Goal: Information Seeking & Learning: Find specific fact

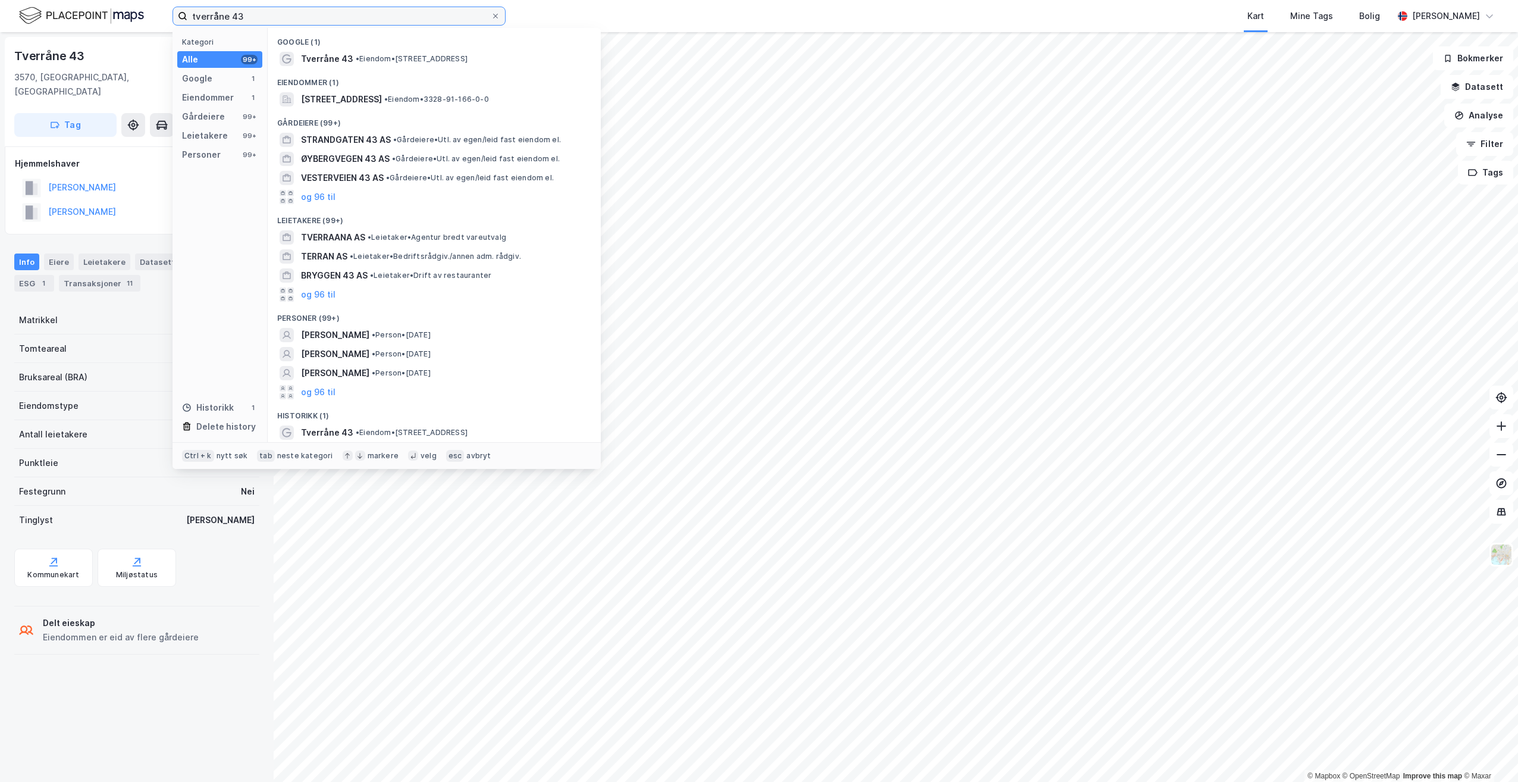
drag, startPoint x: 249, startPoint y: 15, endPoint x: 89, endPoint y: 17, distance: 160.6
click at [89, 17] on div "tverråne 43 Kategori Alle 99+ Google 1 Eiendommer 1 Gårdeiere 99+ Leietakere 99…" at bounding box center [759, 16] width 1518 height 32
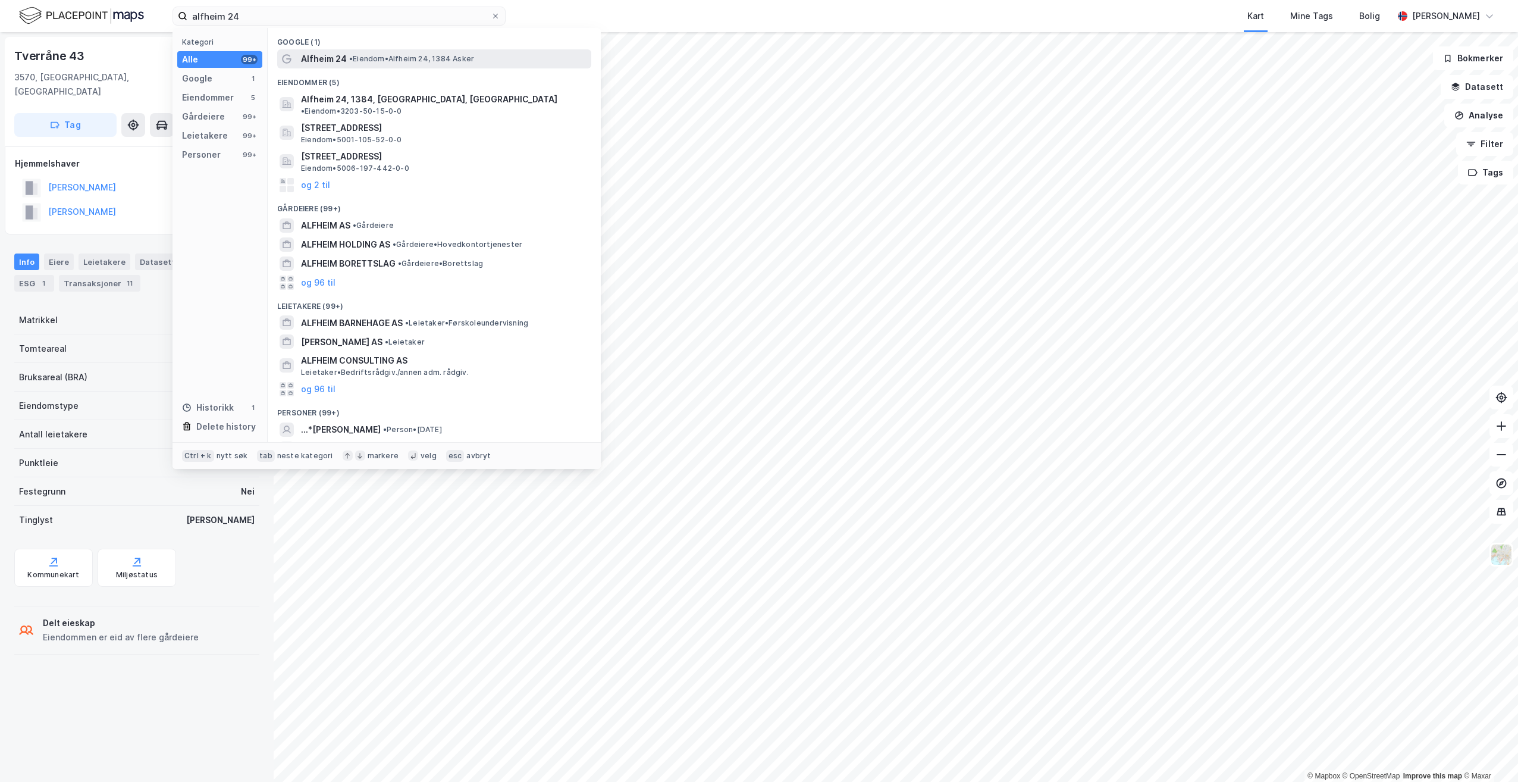
click at [330, 58] on span "Alfheim 24" at bounding box center [324, 59] width 46 height 14
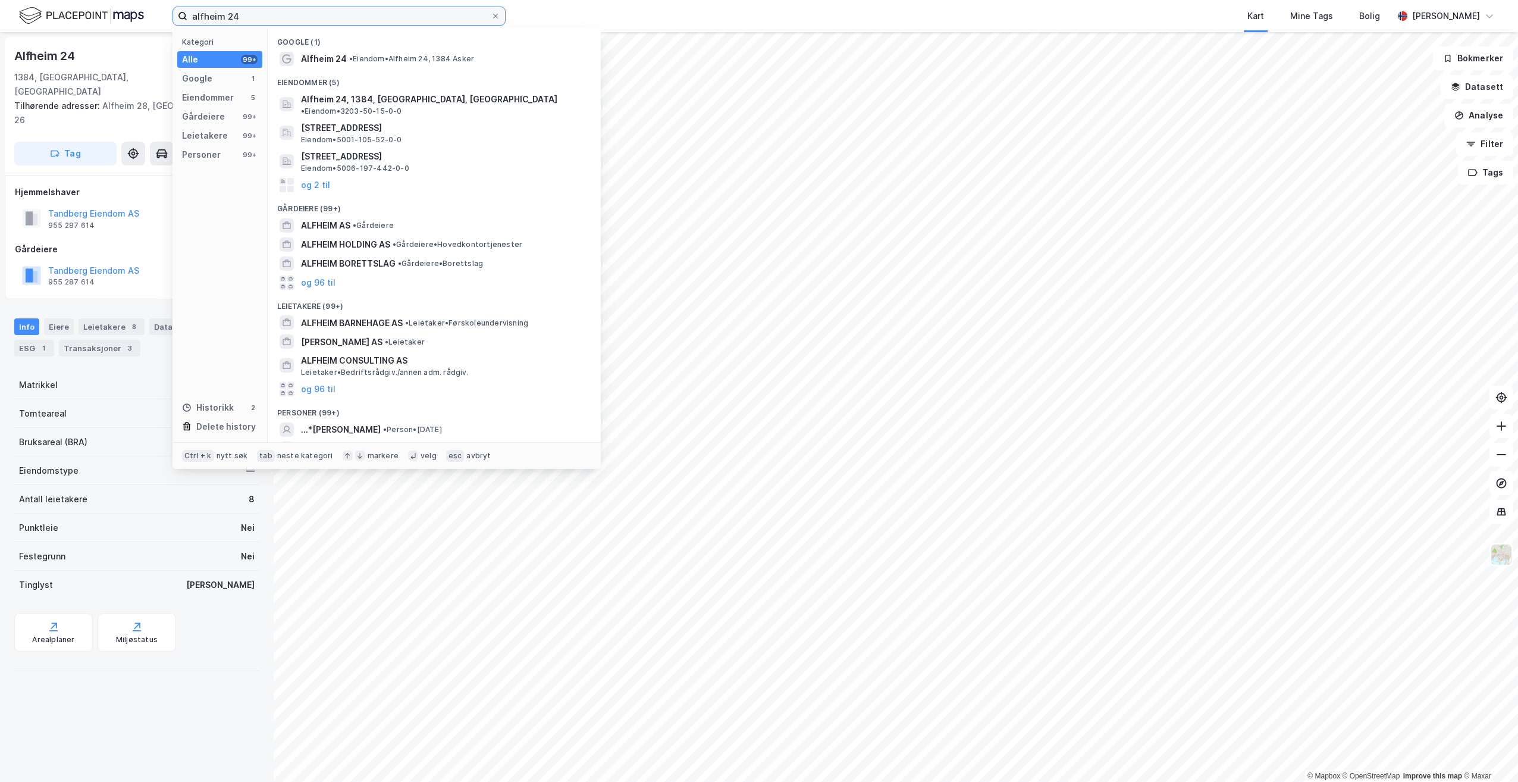
drag, startPoint x: 248, startPoint y: 15, endPoint x: 146, endPoint y: 14, distance: 102.3
click at [146, 14] on div "alfheim 24 Kategori Alle 99+ Google 1 Eiendommer 5 Gårdeiere 99+ Leietakere 99+…" at bounding box center [759, 16] width 1518 height 32
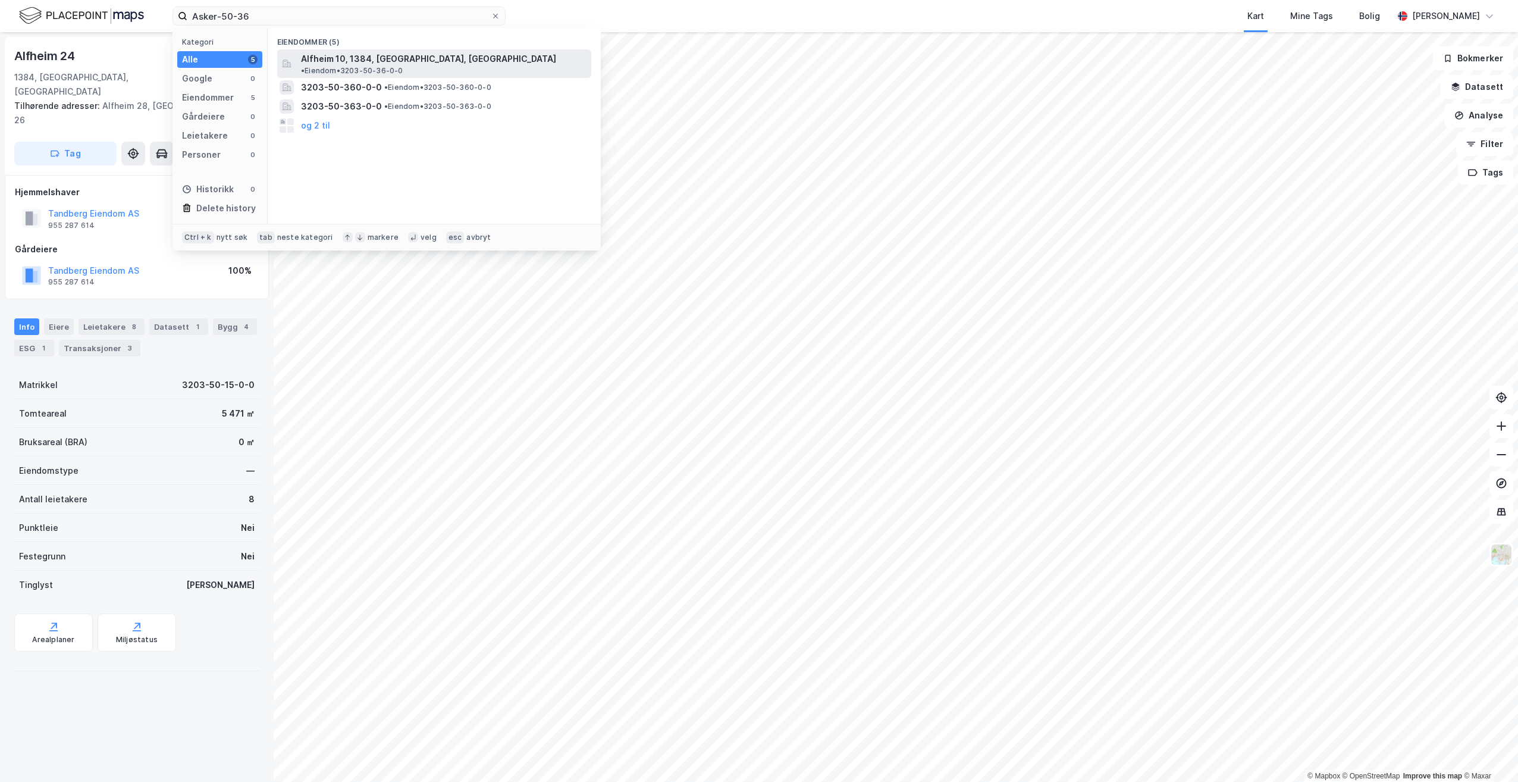
click at [403, 66] on span "• Eiendom • 3203-50-36-0-0" at bounding box center [352, 71] width 102 height 10
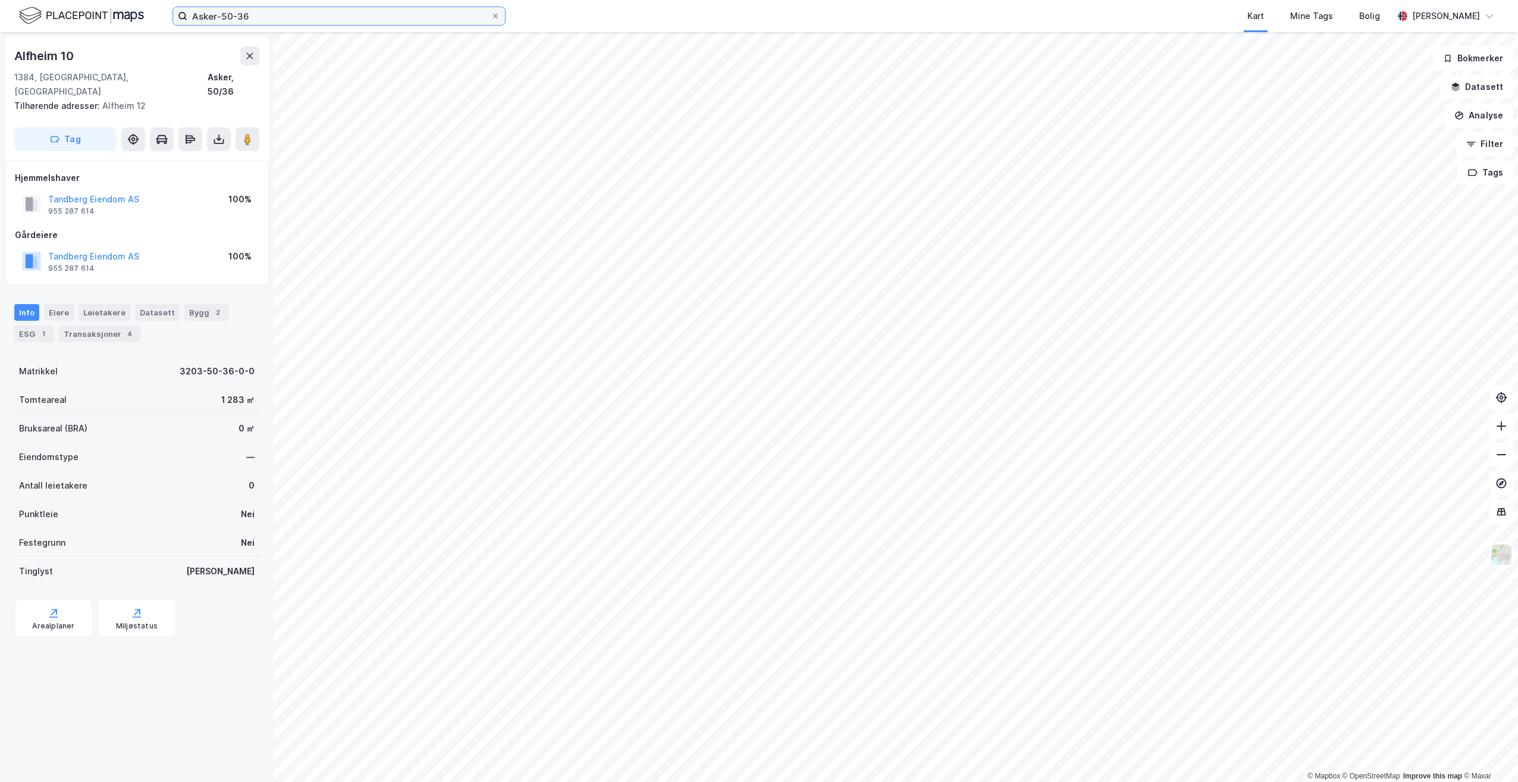
click at [242, 12] on input "Asker-50-36" at bounding box center [338, 16] width 303 height 18
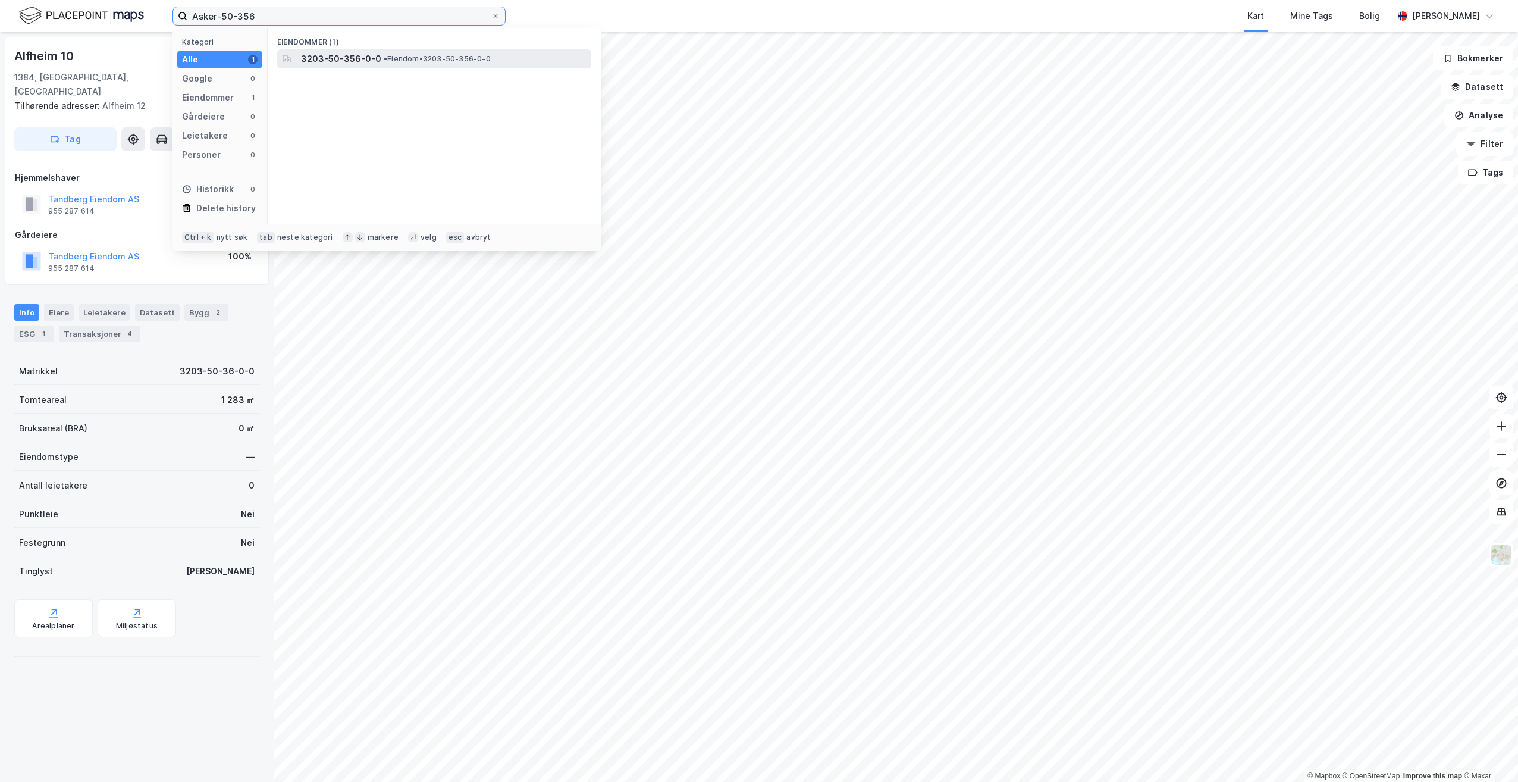
type input "Asker-50-356"
click at [356, 58] on span "3203-50-356-0-0" at bounding box center [341, 59] width 80 height 14
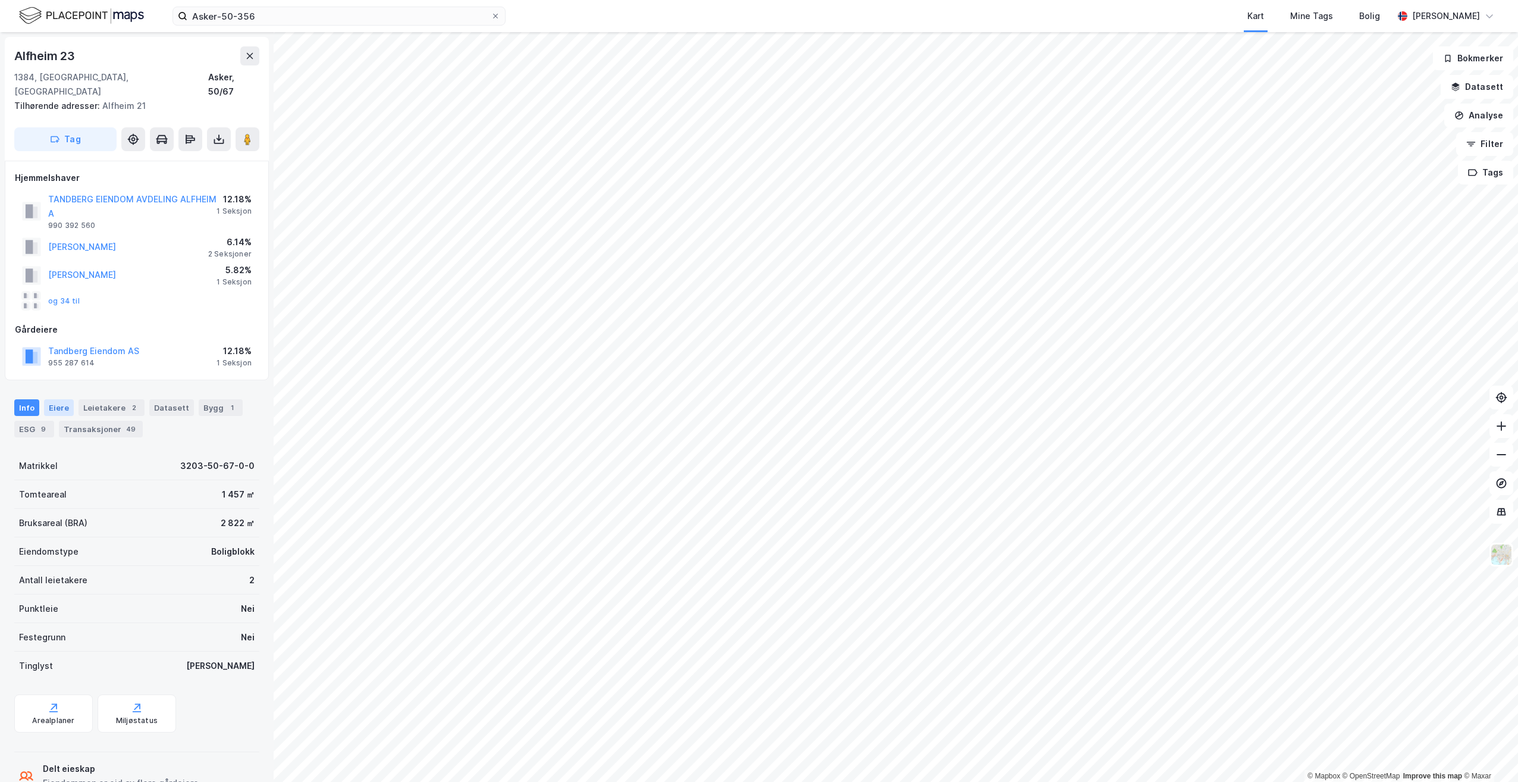
click at [57, 399] on div "Eiere" at bounding box center [59, 407] width 30 height 17
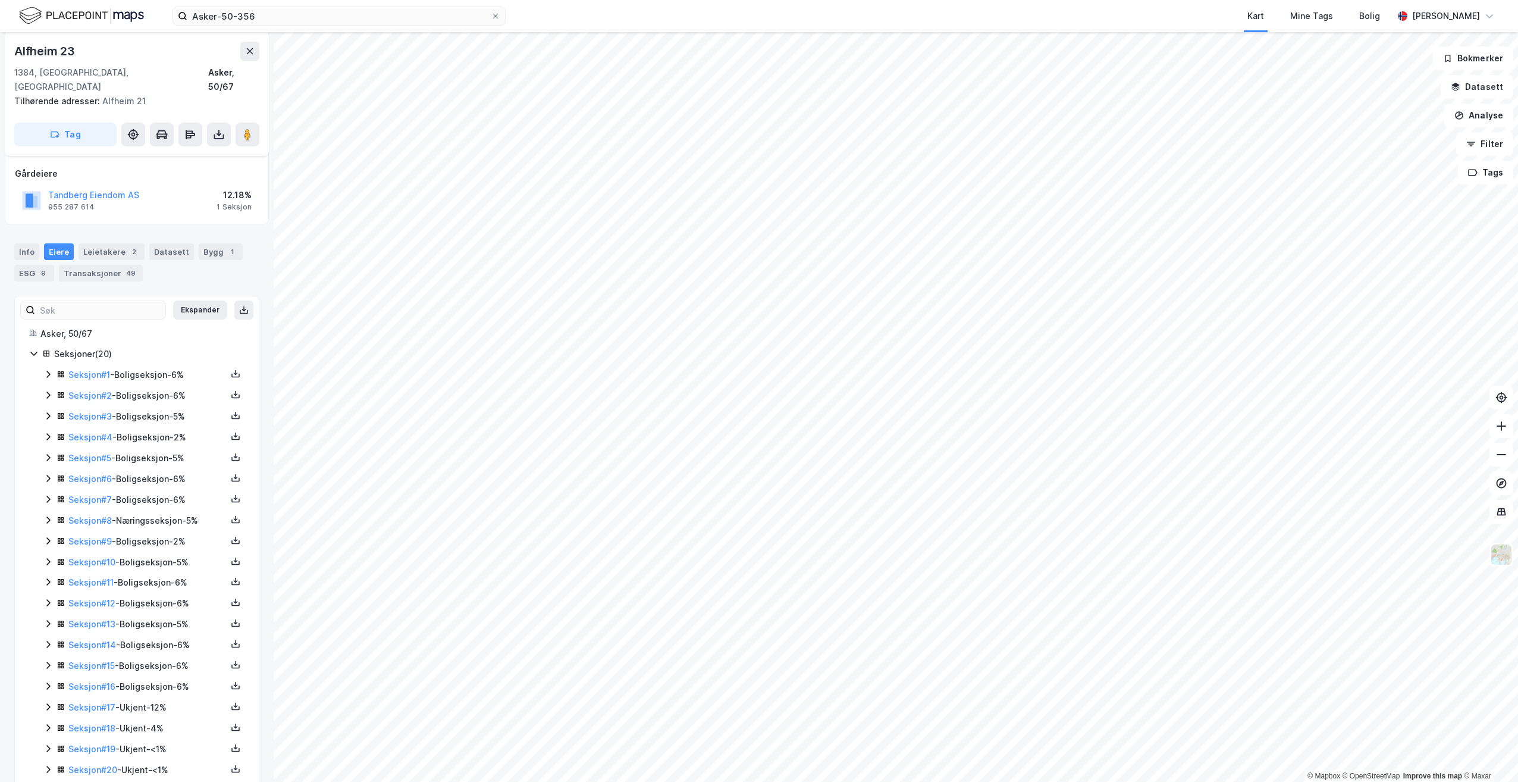
scroll to position [167, 0]
click at [46, 504] on icon at bounding box center [48, 509] width 10 height 10
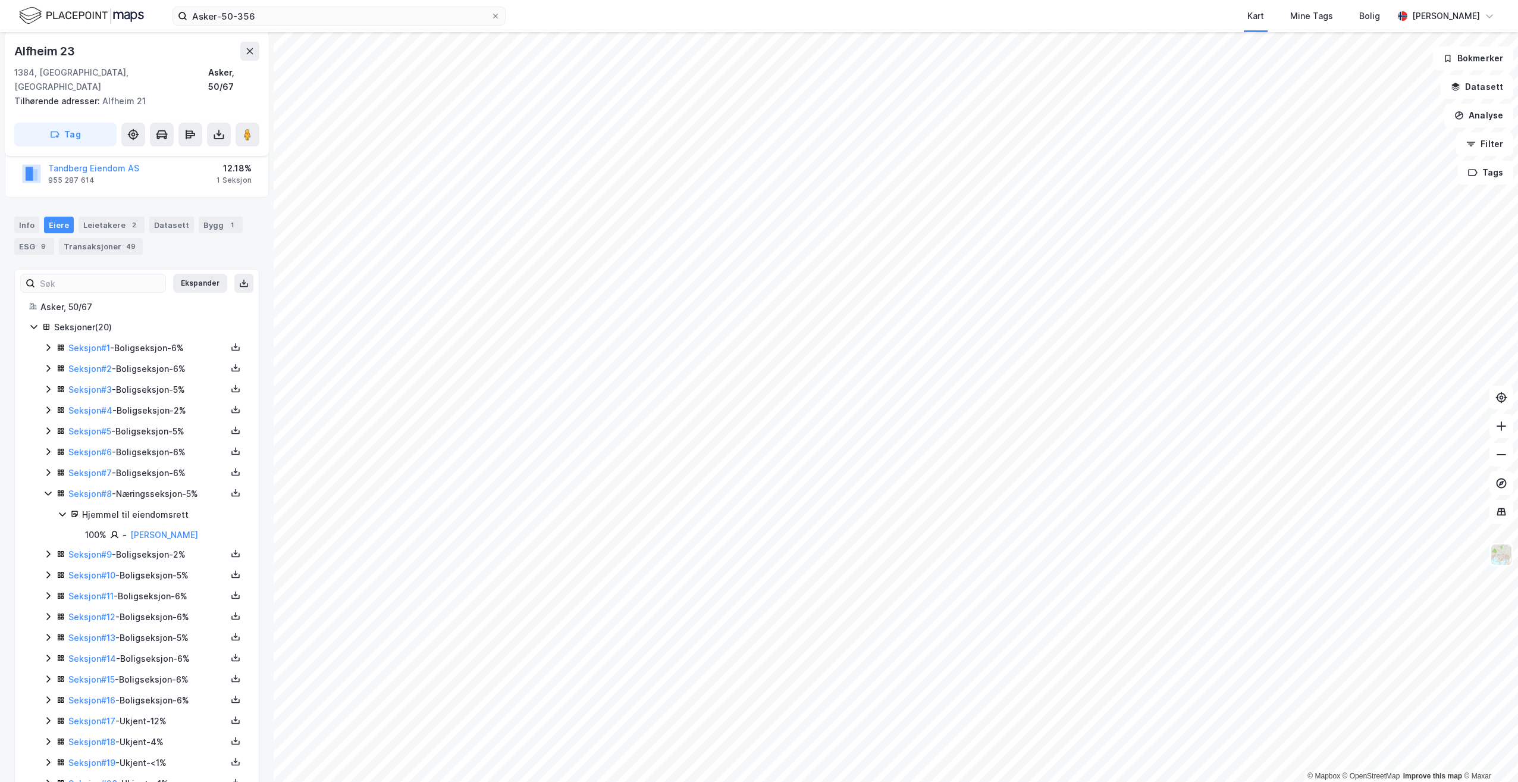
scroll to position [207, 0]
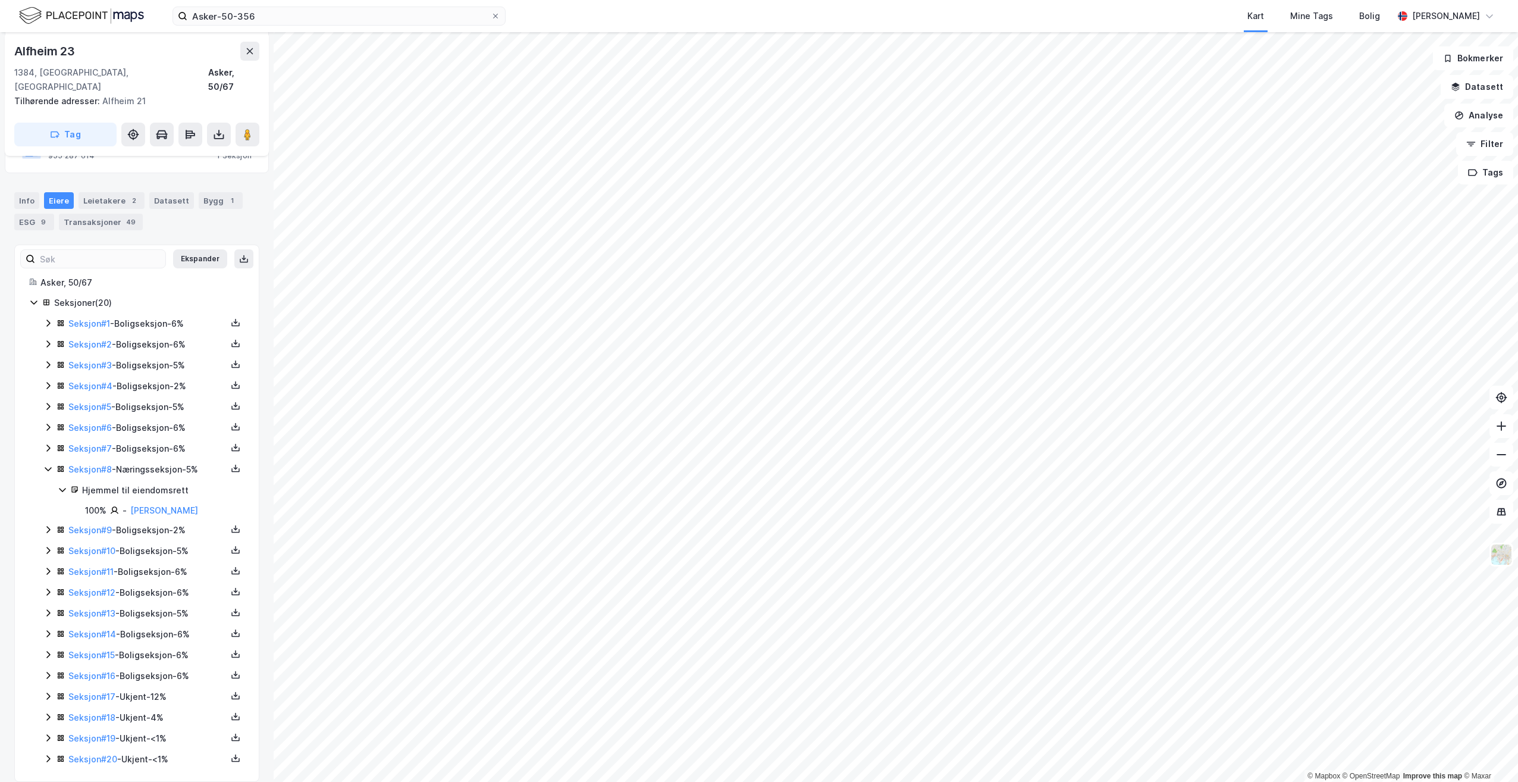
click at [45, 691] on icon at bounding box center [48, 696] width 10 height 10
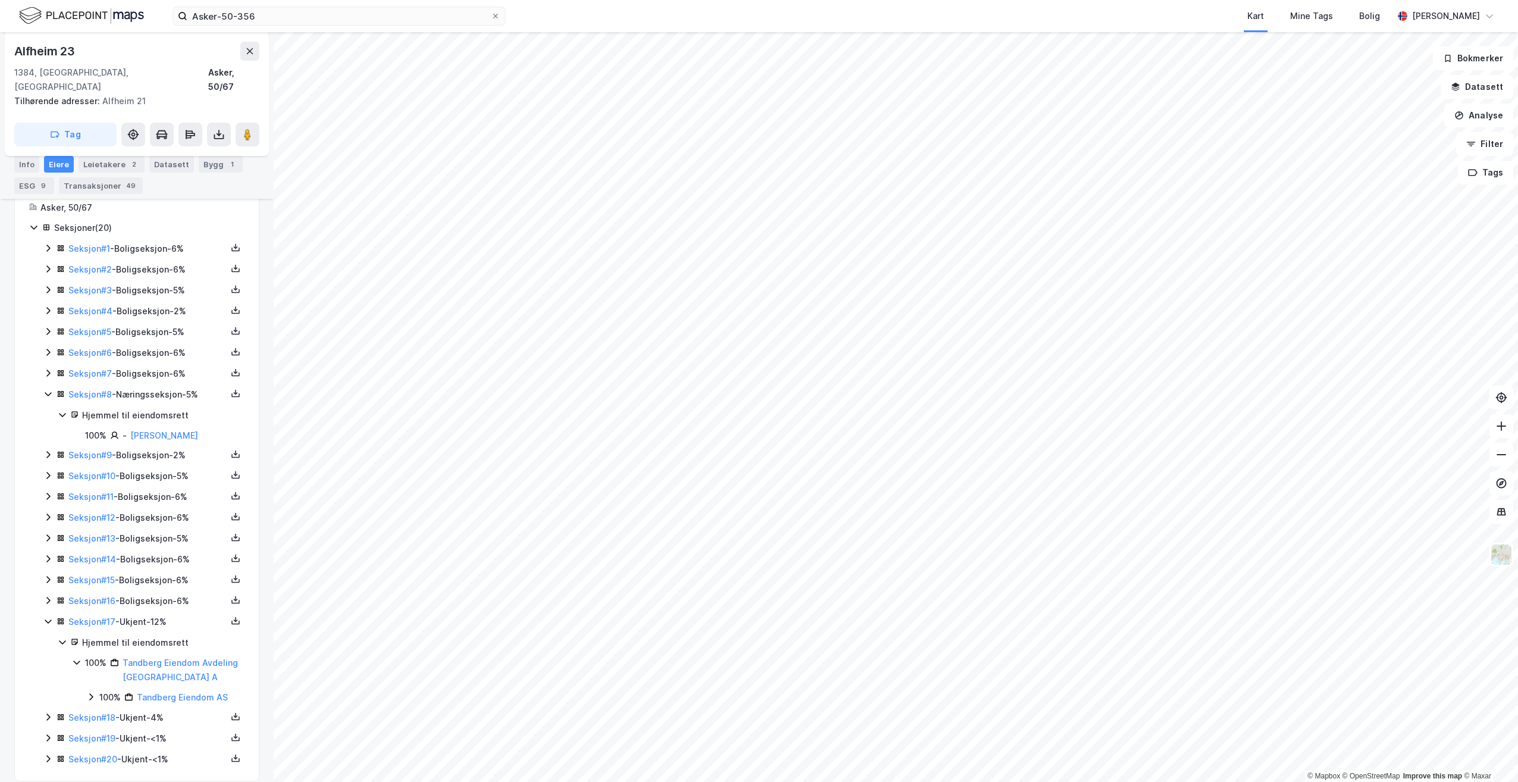
click at [46, 712] on icon at bounding box center [48, 717] width 10 height 10
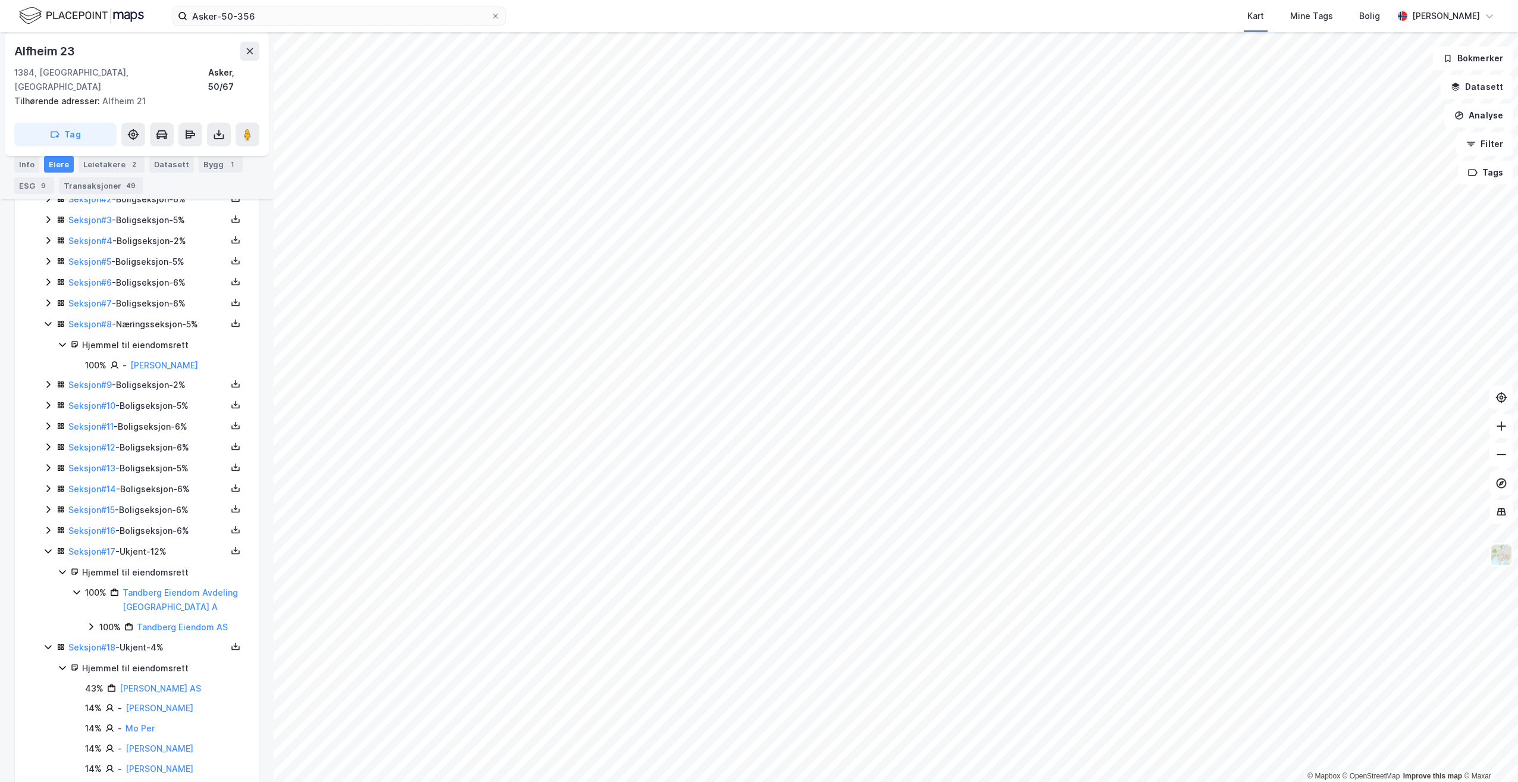
scroll to position [403, 0]
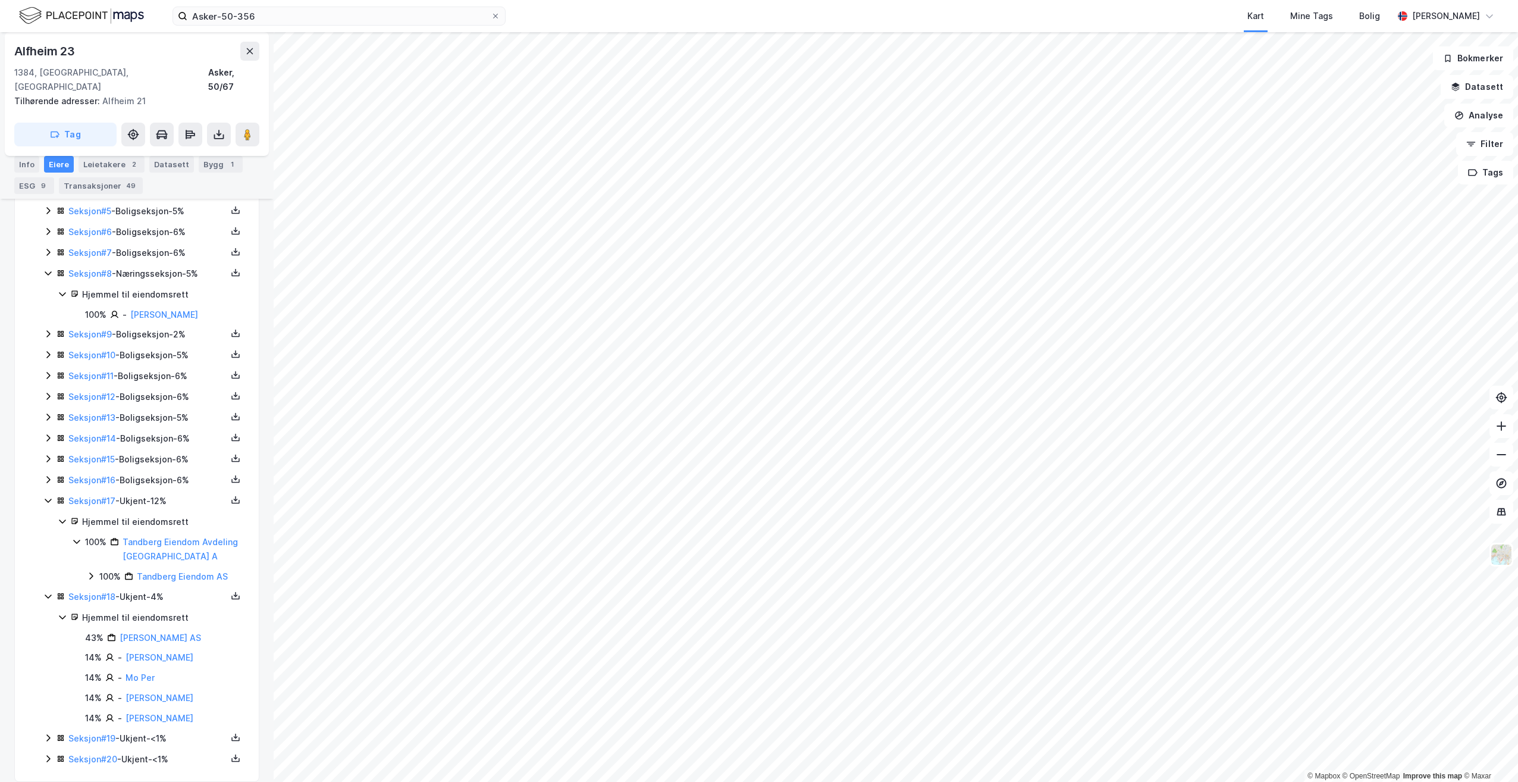
click at [46, 733] on icon at bounding box center [48, 738] width 10 height 10
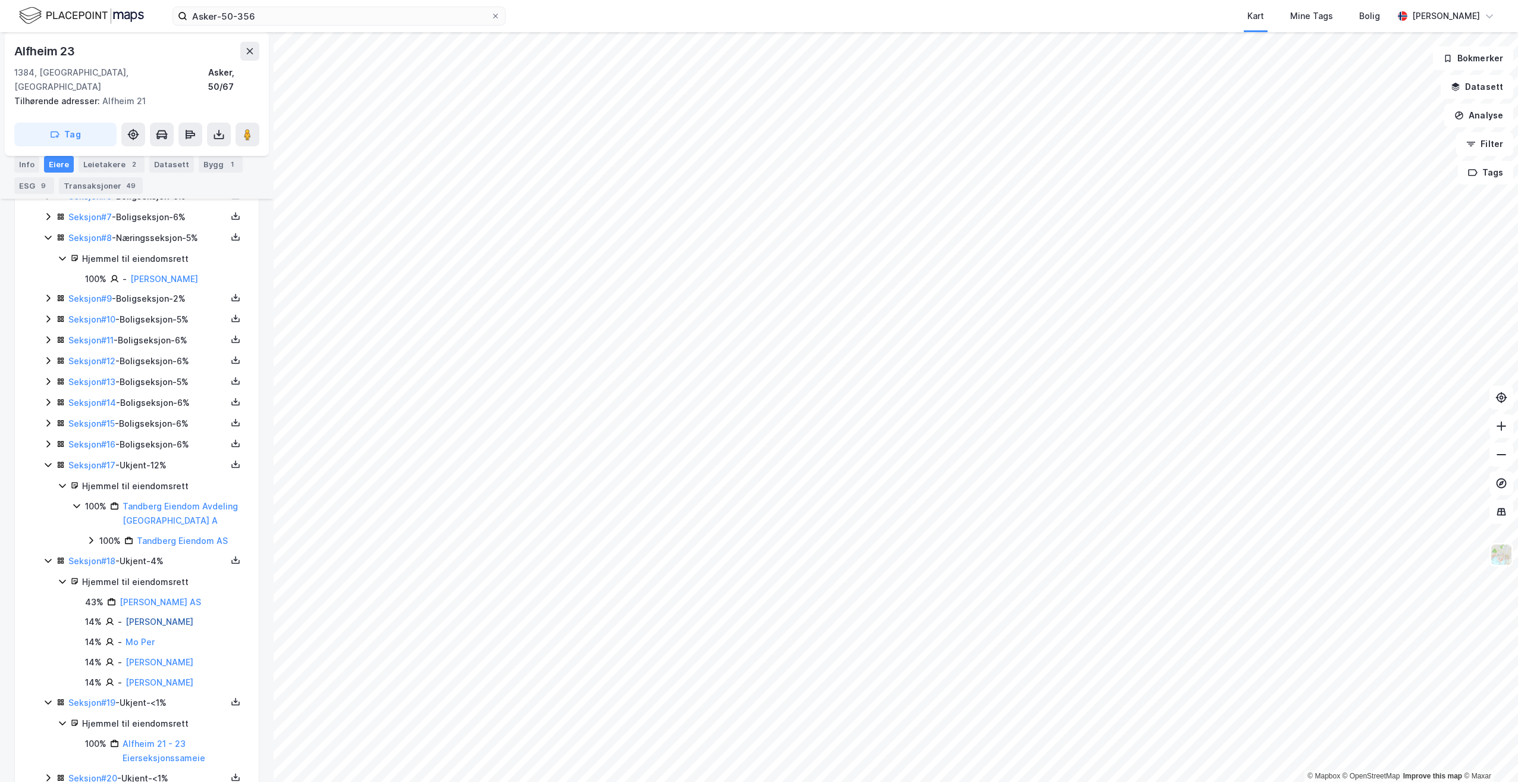
scroll to position [457, 0]
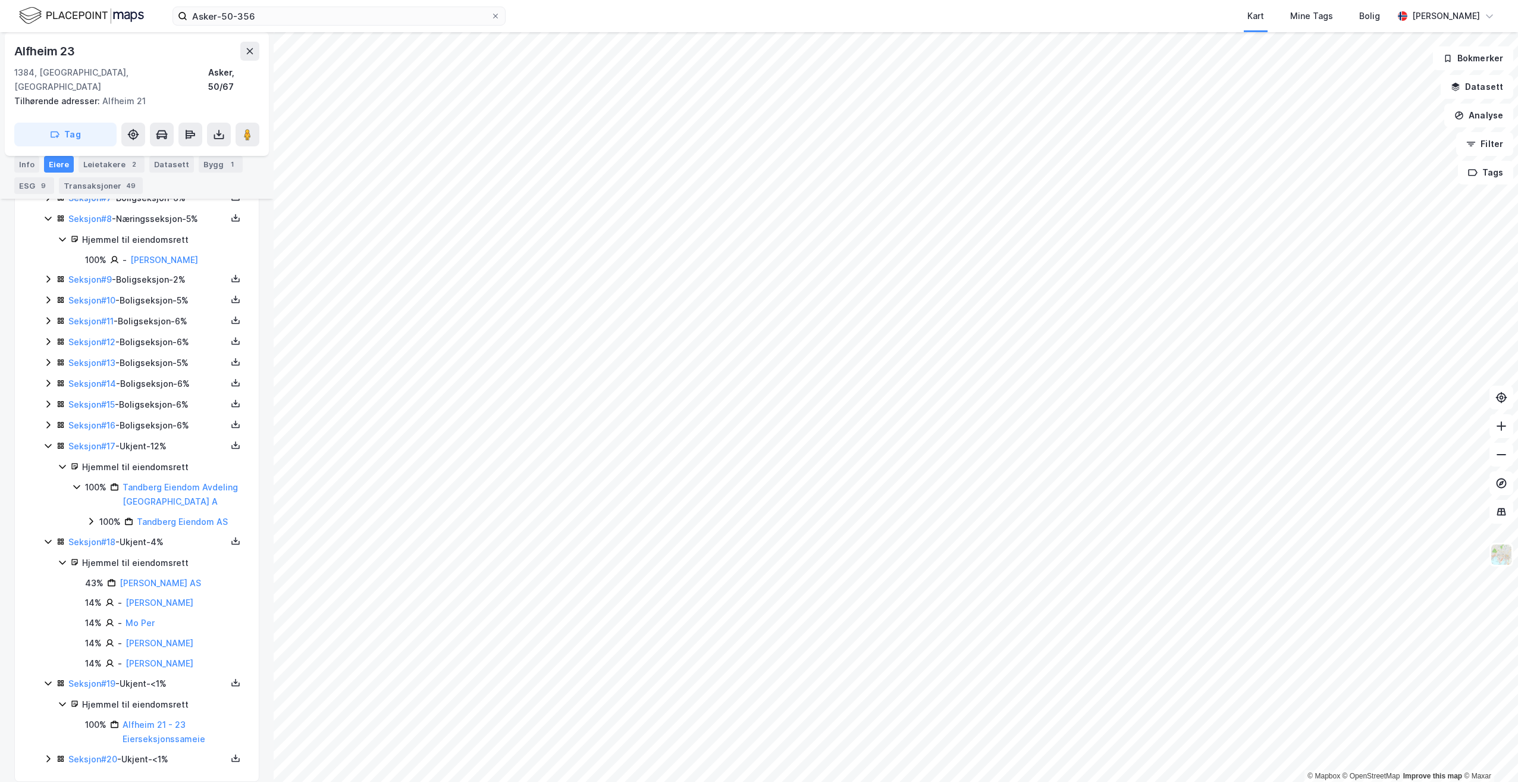
click at [46, 754] on icon at bounding box center [48, 759] width 10 height 10
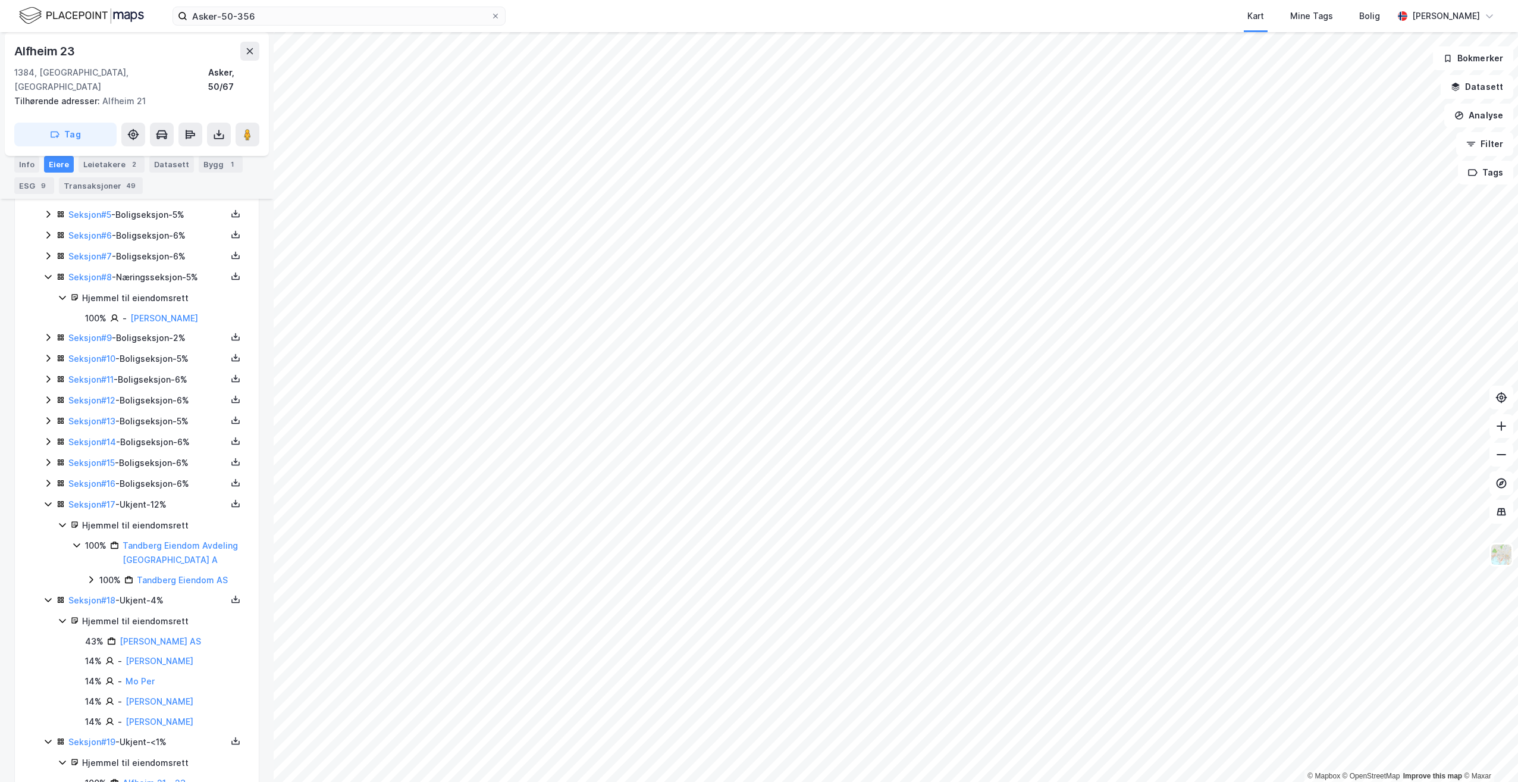
scroll to position [379, 0]
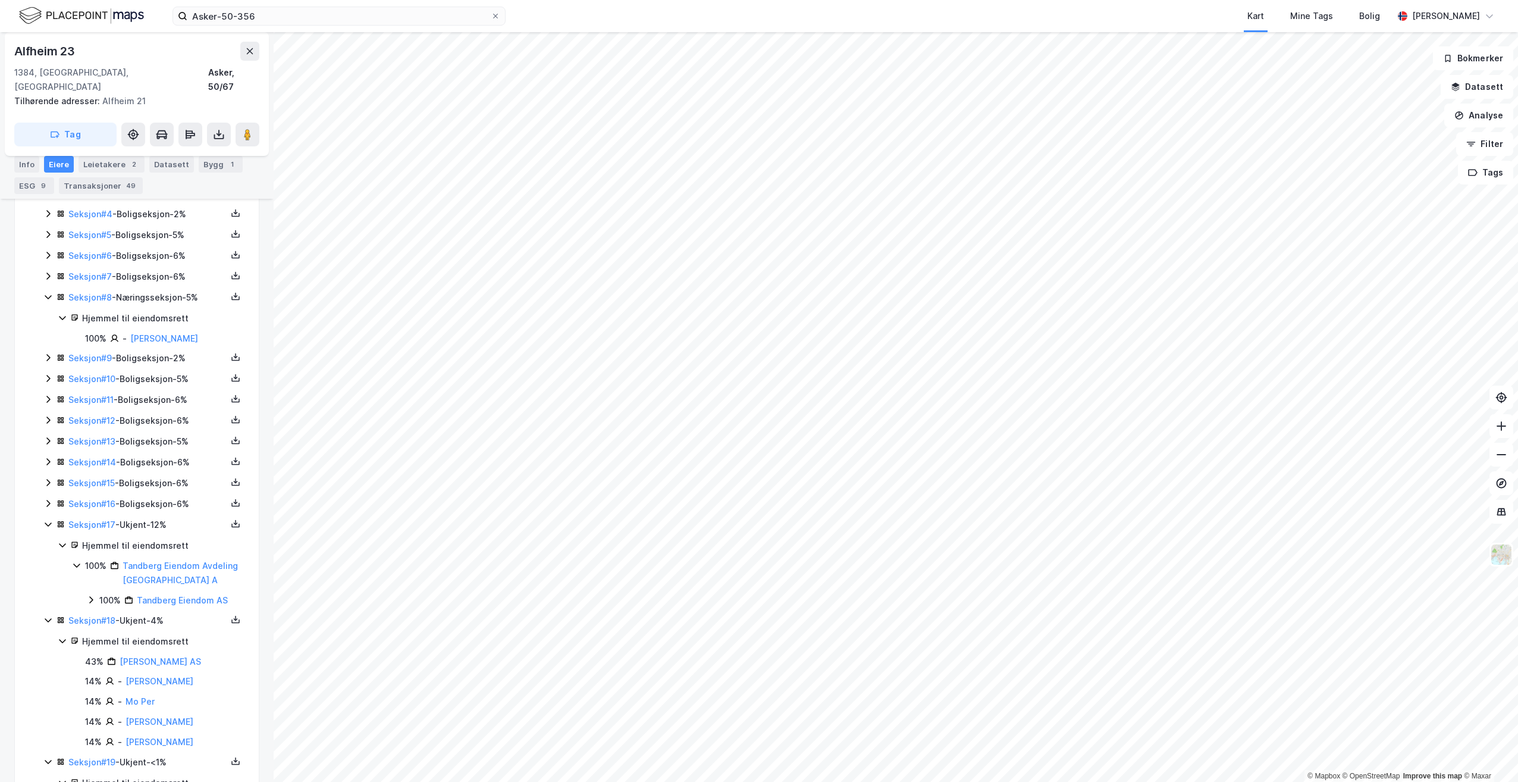
click at [146, 558] on div "Tandberg Eiendom Avdeling [GEOGRAPHIC_DATA] A" at bounding box center [184, 572] width 122 height 29
click at [146, 560] on link "Tandberg Eiendom Avdeling [GEOGRAPHIC_DATA] A" at bounding box center [180, 572] width 115 height 24
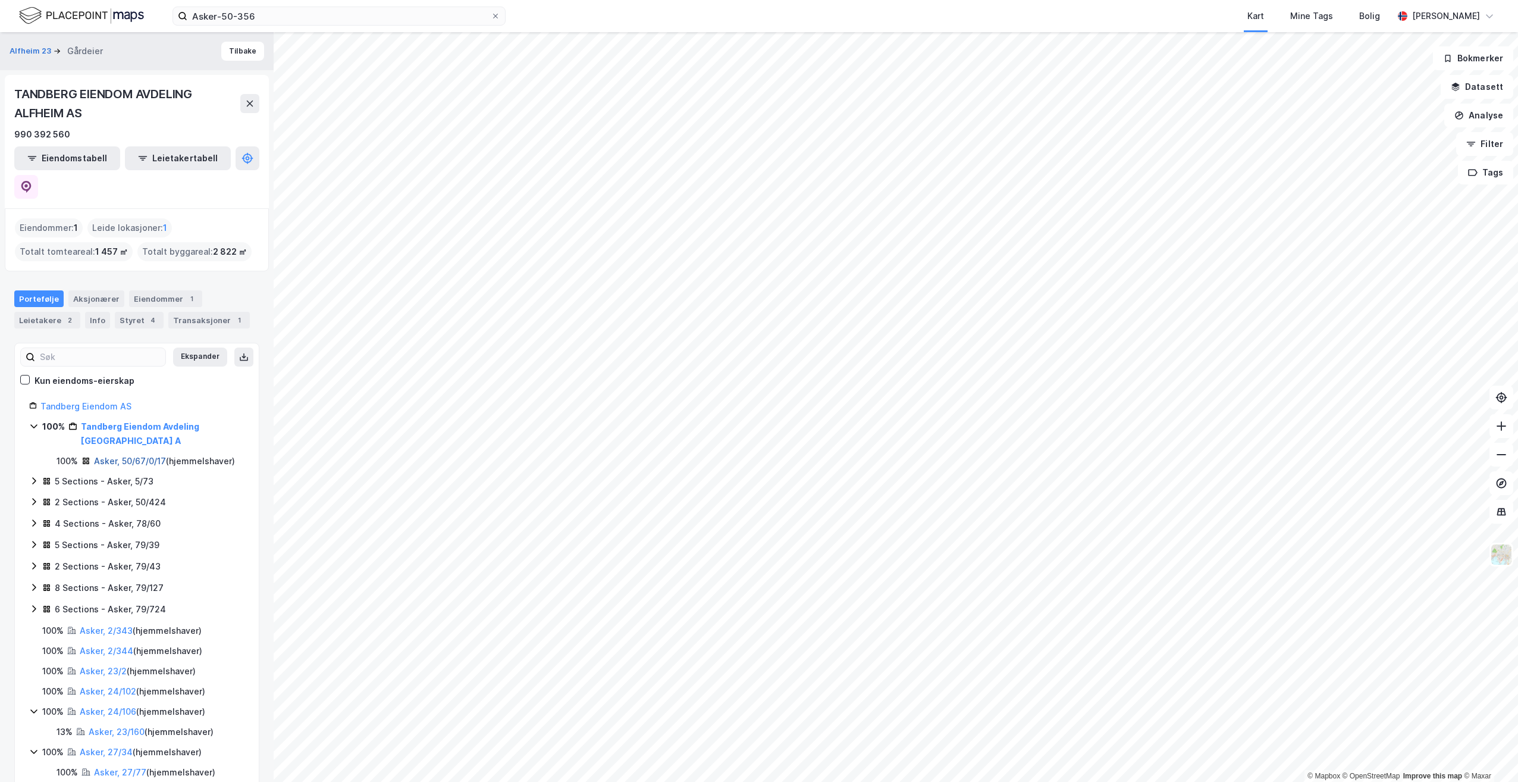
click at [123, 456] on link "Asker, 50/67/0/17" at bounding box center [130, 461] width 72 height 10
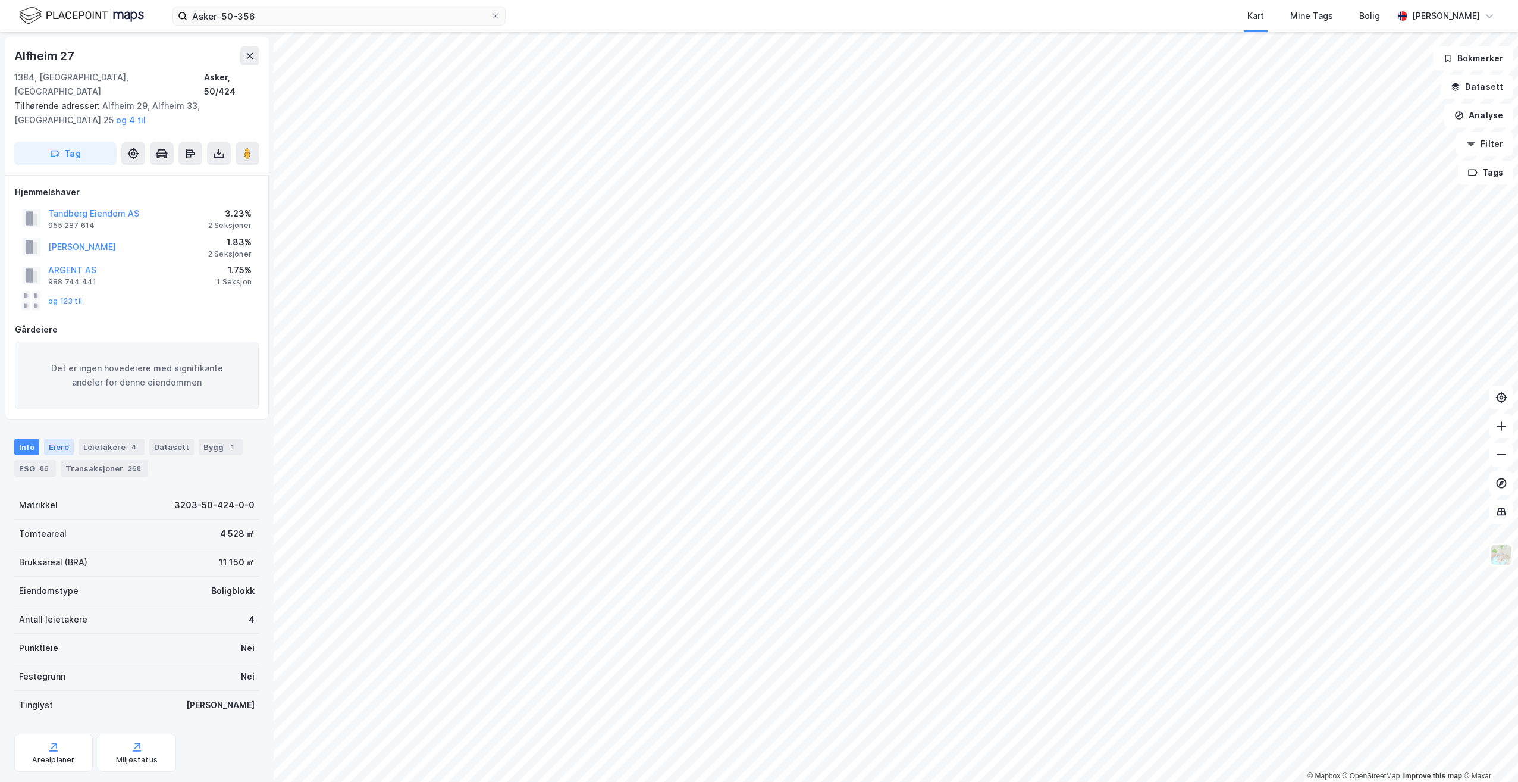
click at [54, 438] on div "Eiere" at bounding box center [59, 446] width 30 height 17
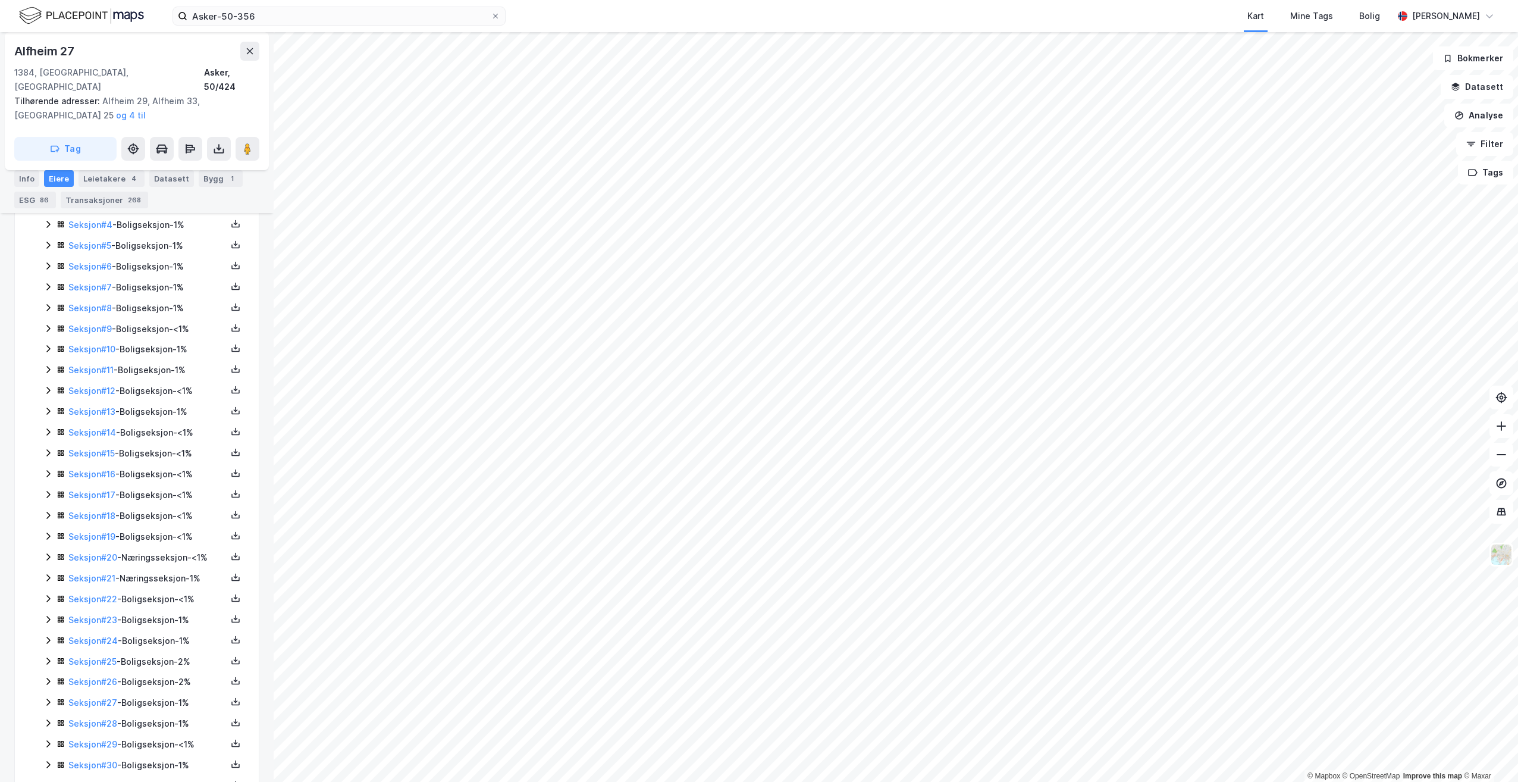
scroll to position [476, 0]
click at [51, 484] on icon at bounding box center [48, 489] width 10 height 10
click at [49, 565] on icon at bounding box center [48, 570] width 10 height 10
click at [49, 691] on icon at bounding box center [48, 696] width 10 height 10
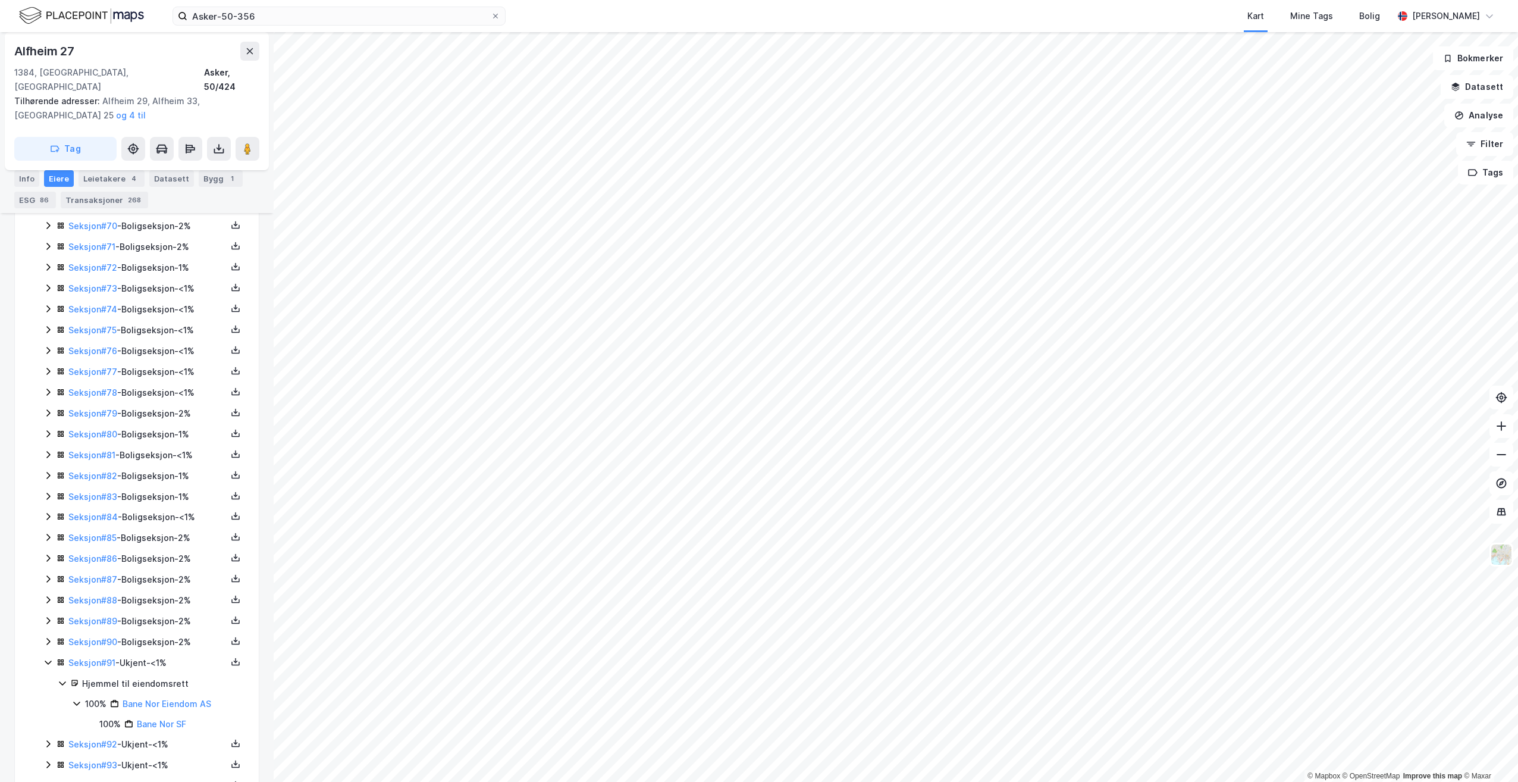
scroll to position [1925, 0]
click at [49, 713] on icon at bounding box center [48, 716] width 4 height 7
click at [46, 733] on icon at bounding box center [48, 738] width 10 height 10
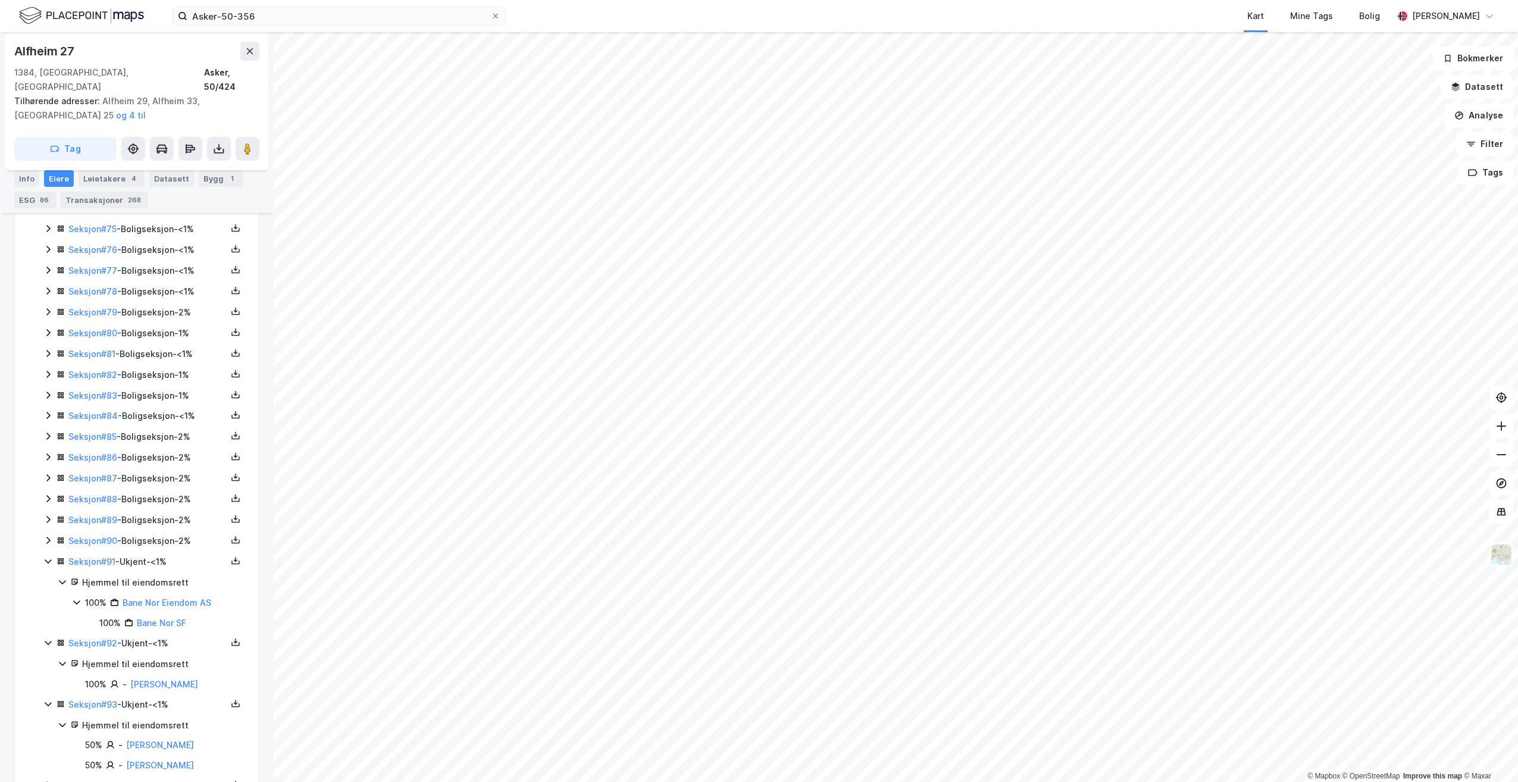
scroll to position [2026, 0]
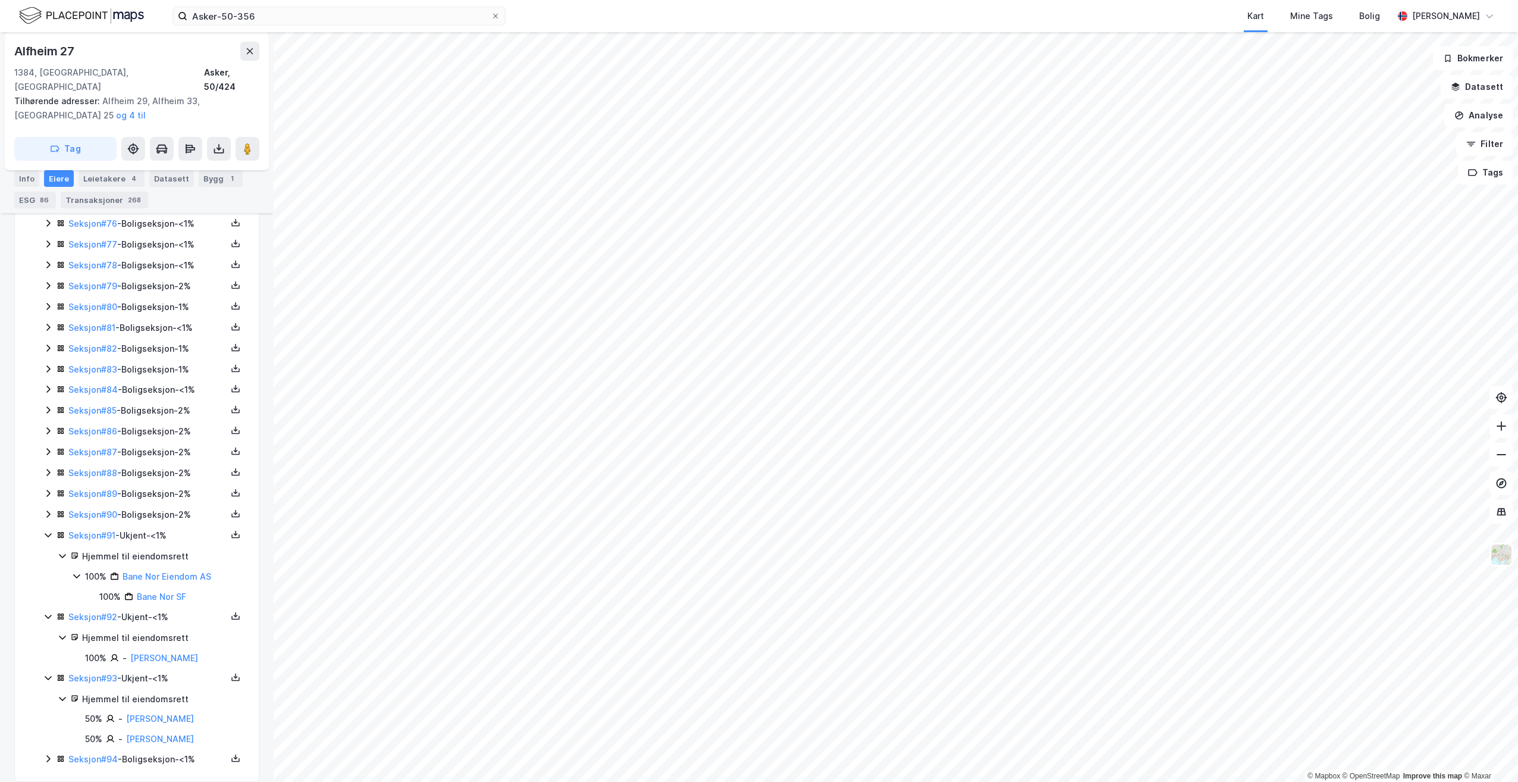
click at [49, 755] on icon at bounding box center [48, 758] width 4 height 7
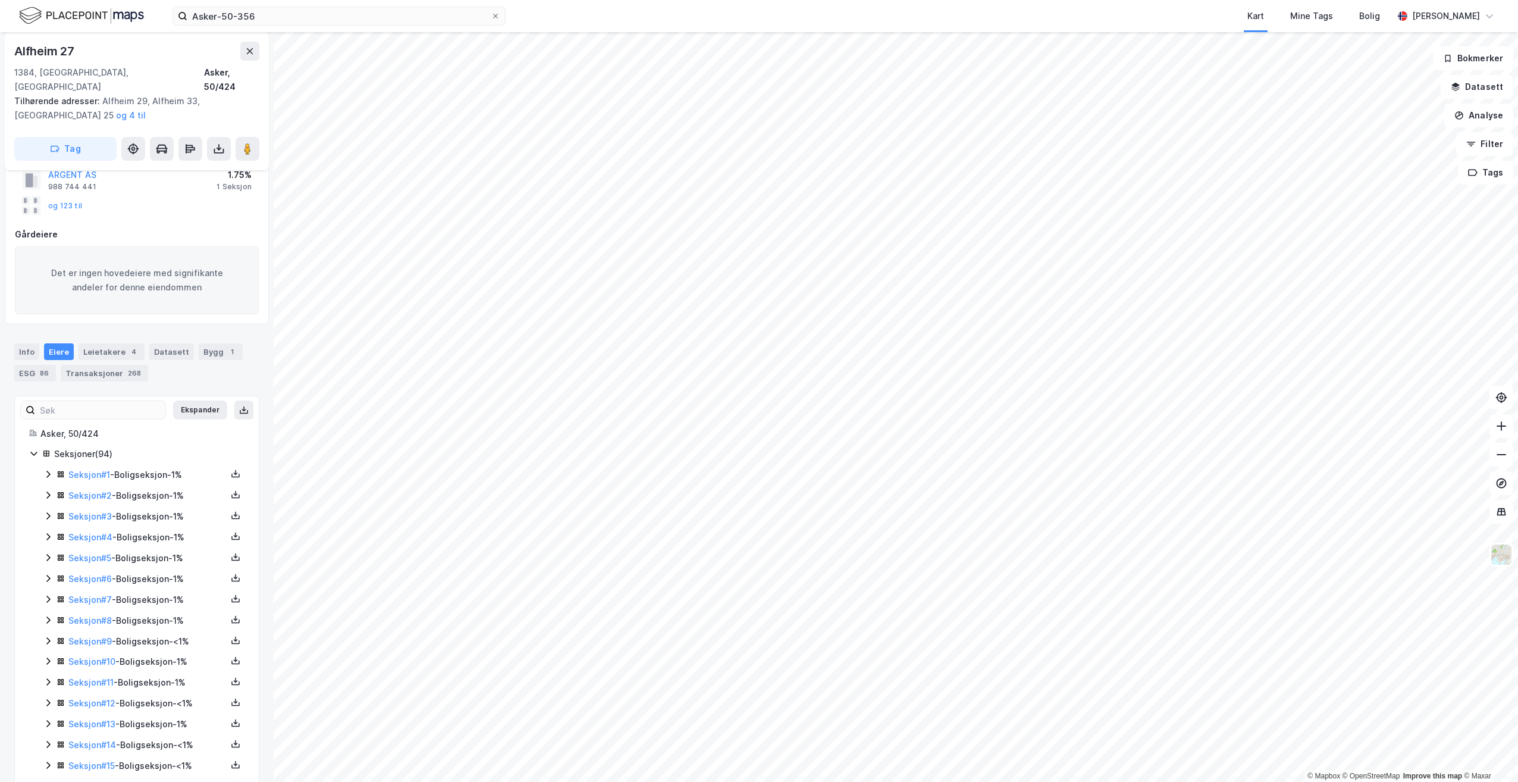
scroll to position [0, 0]
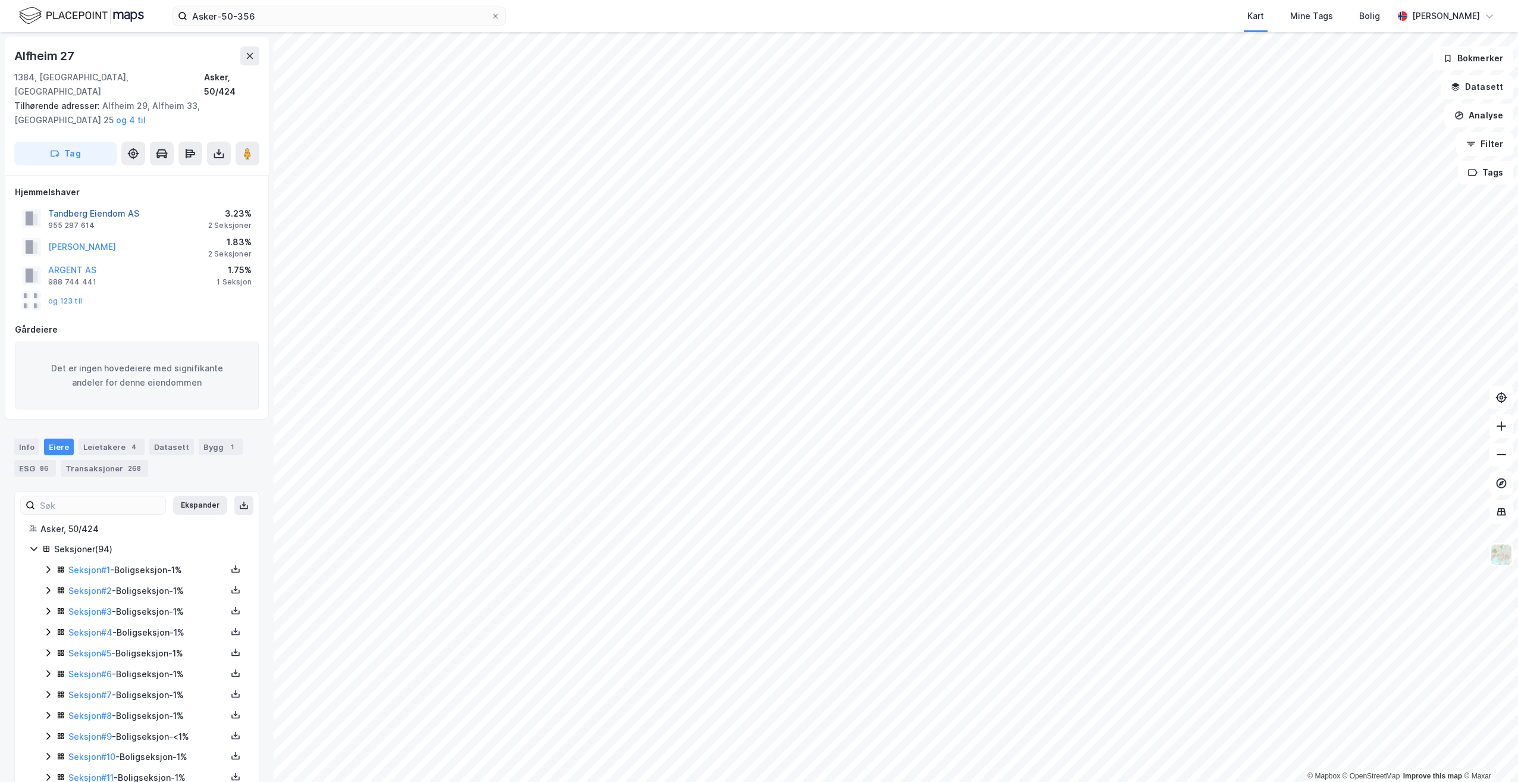
click at [0, 0] on button "Tandberg Eiendom AS" at bounding box center [0, 0] width 0 height 0
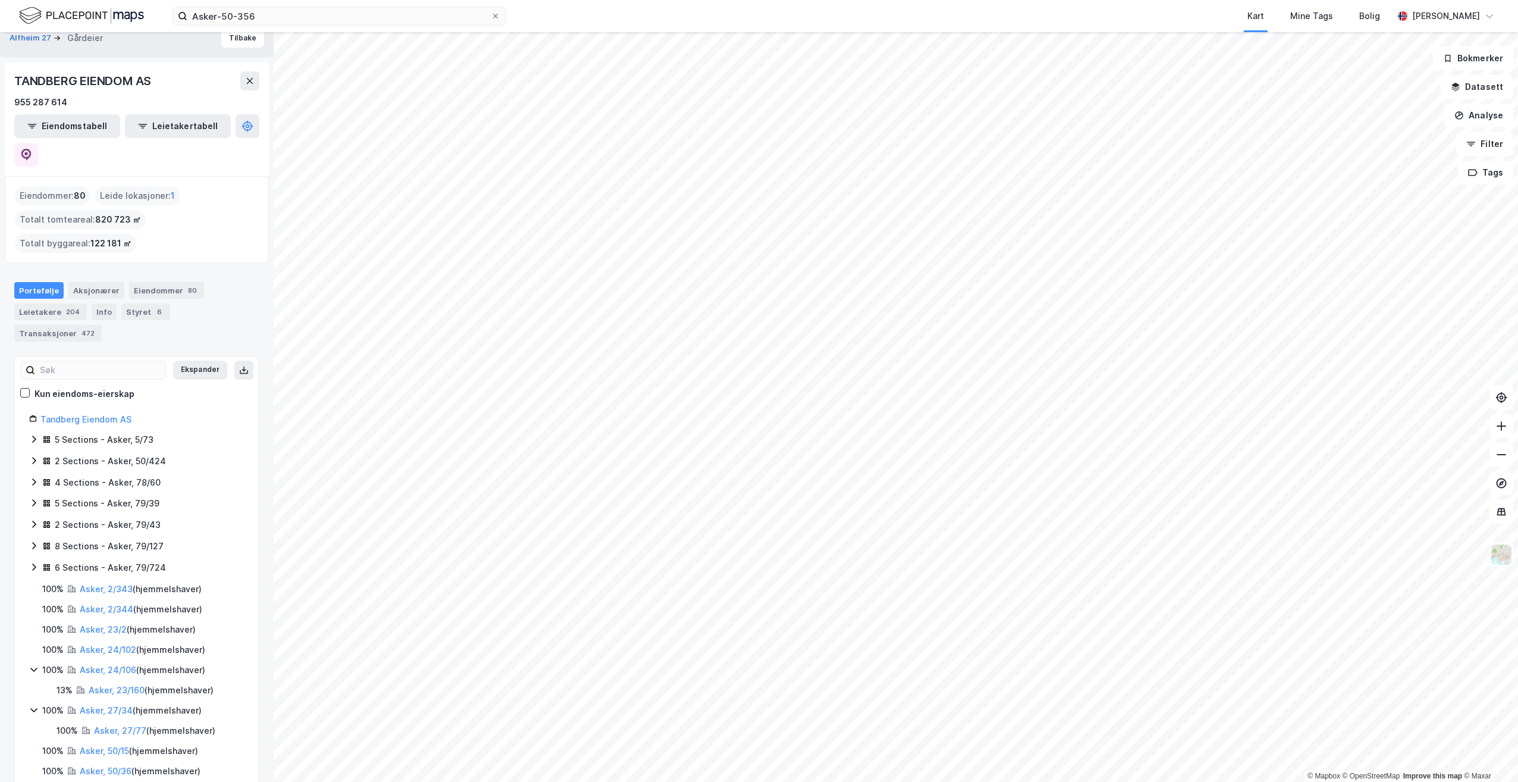
scroll to position [14, 0]
click at [32, 454] on icon at bounding box center [34, 459] width 10 height 10
click at [170, 476] on link "Asker, 50/424/0/24" at bounding box center [134, 481] width 81 height 10
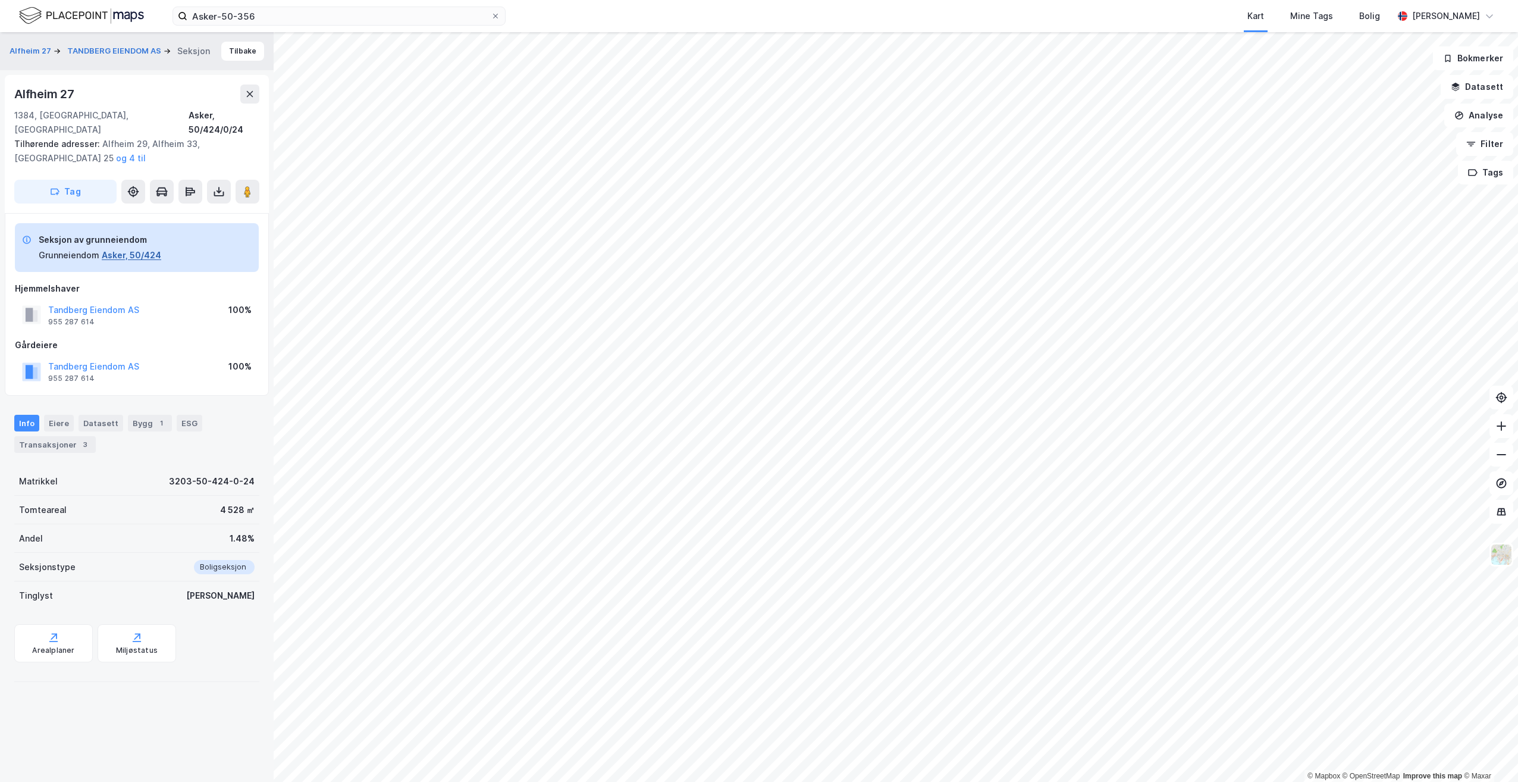
click at [139, 248] on button "Asker, 50/424" at bounding box center [131, 255] width 59 height 14
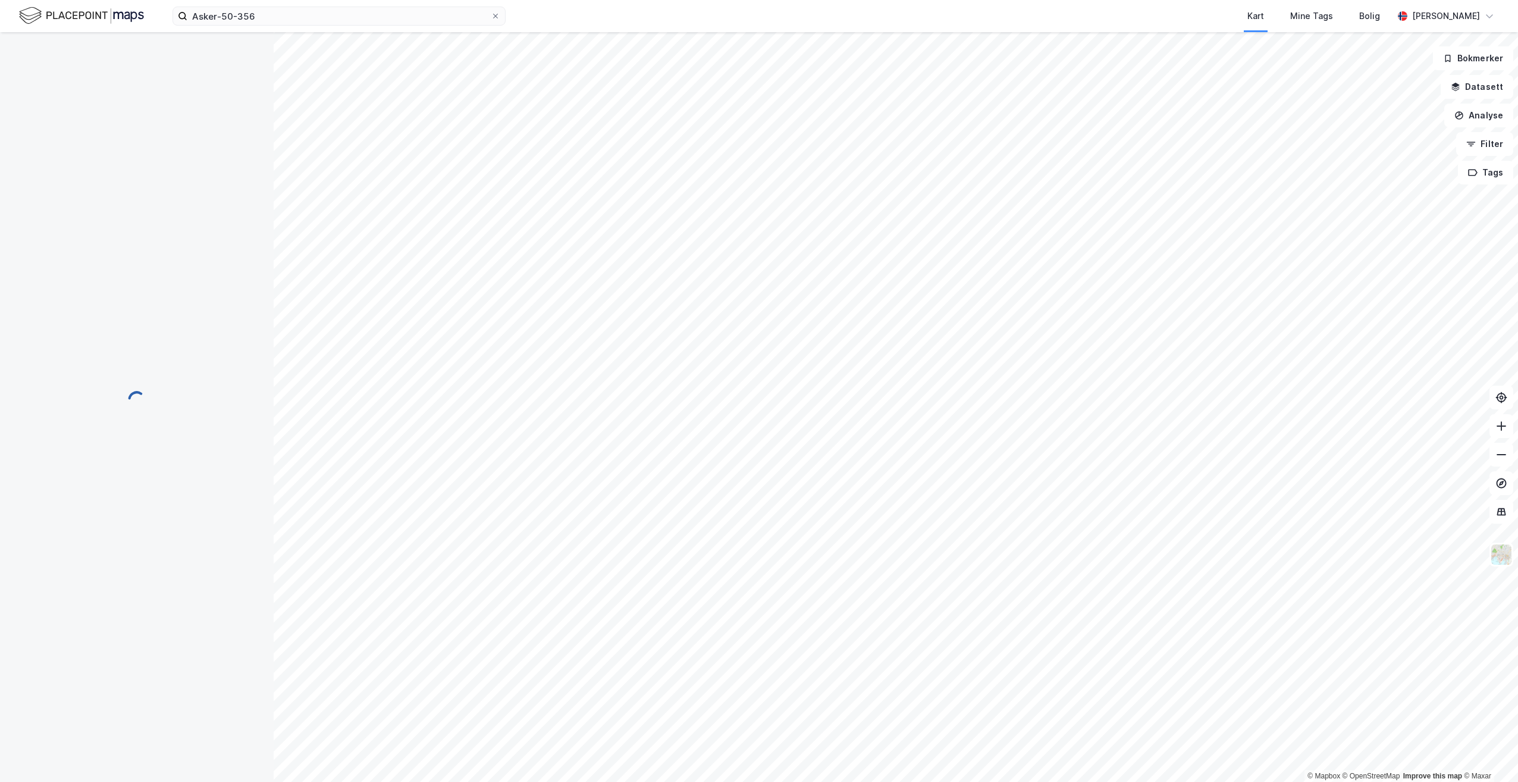
scroll to position [1, 0]
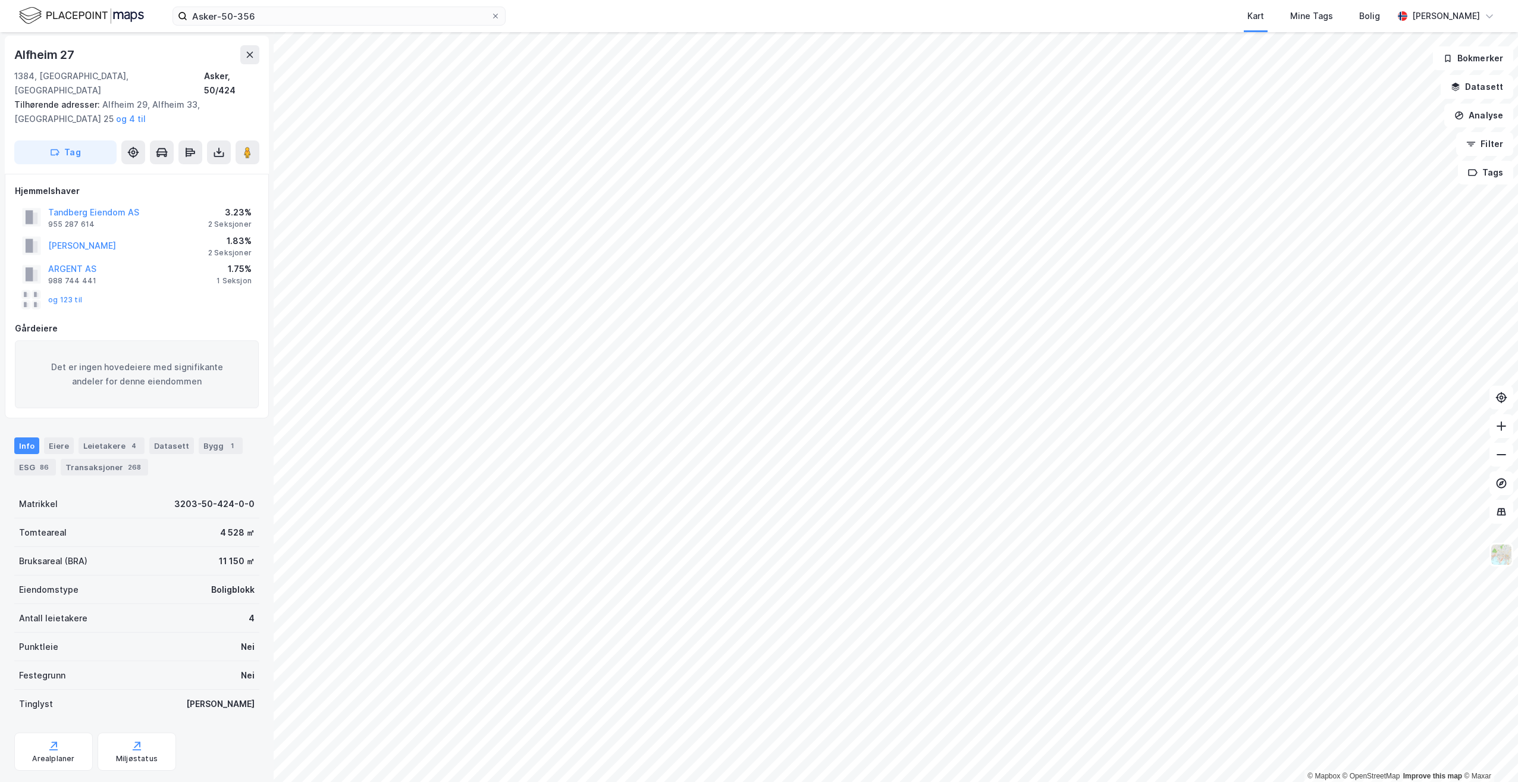
drag, startPoint x: 57, startPoint y: 430, endPoint x: 184, endPoint y: 443, distance: 127.4
click at [58, 437] on div "Eiere" at bounding box center [59, 445] width 30 height 17
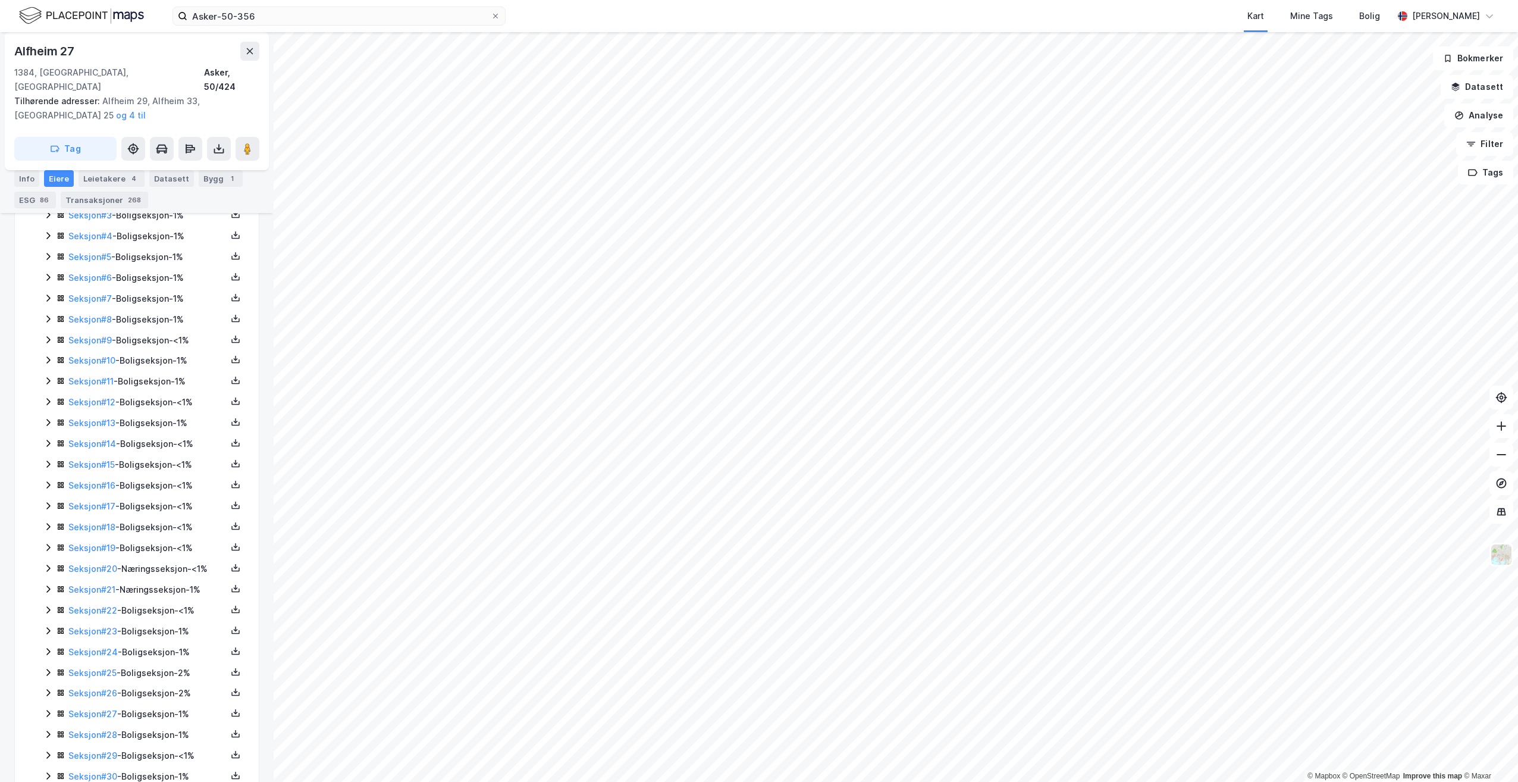
scroll to position [418, 0]
click at [45, 625] on icon at bounding box center [48, 630] width 10 height 10
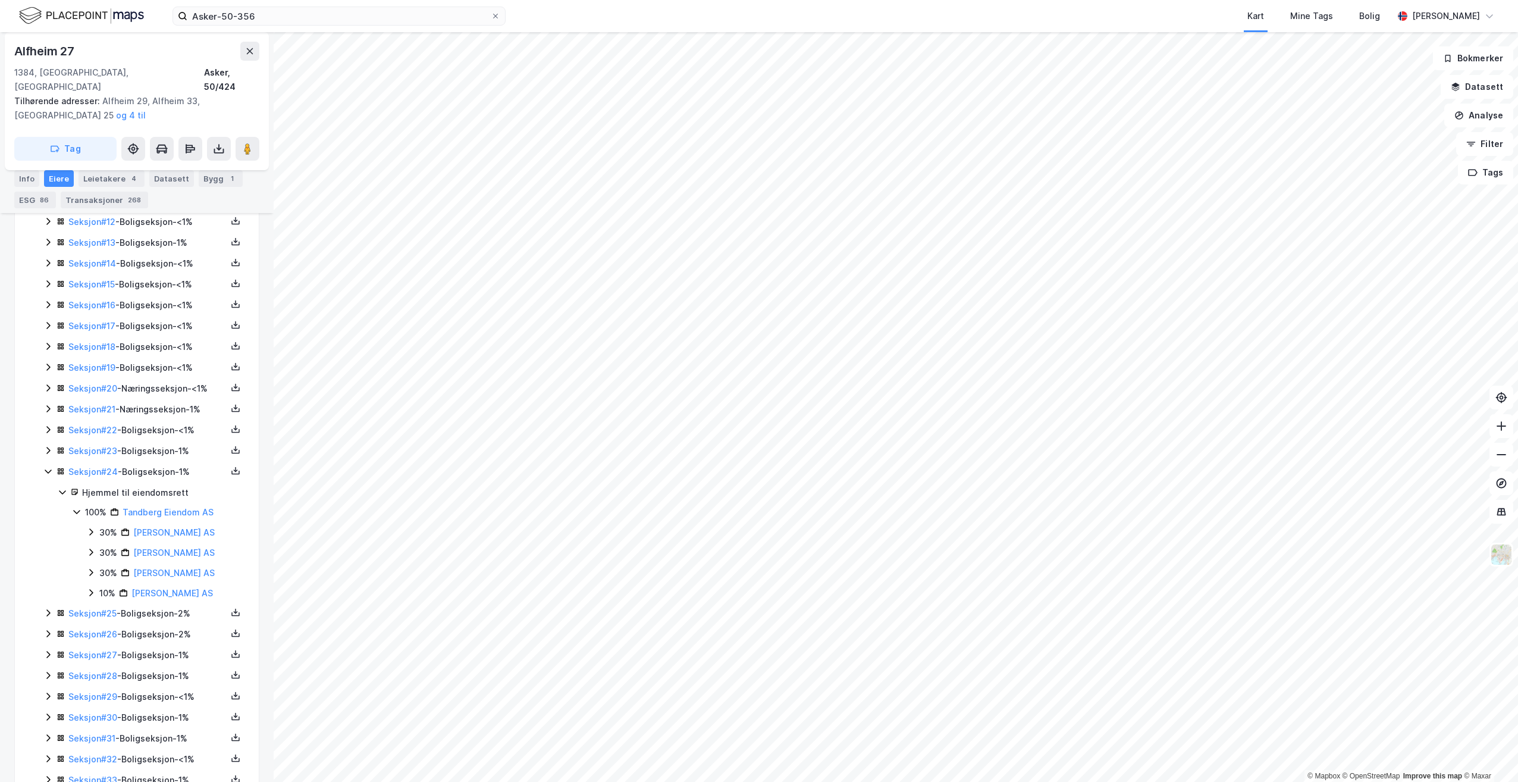
scroll to position [596, 0]
click at [48, 589] on icon at bounding box center [48, 592] width 4 height 7
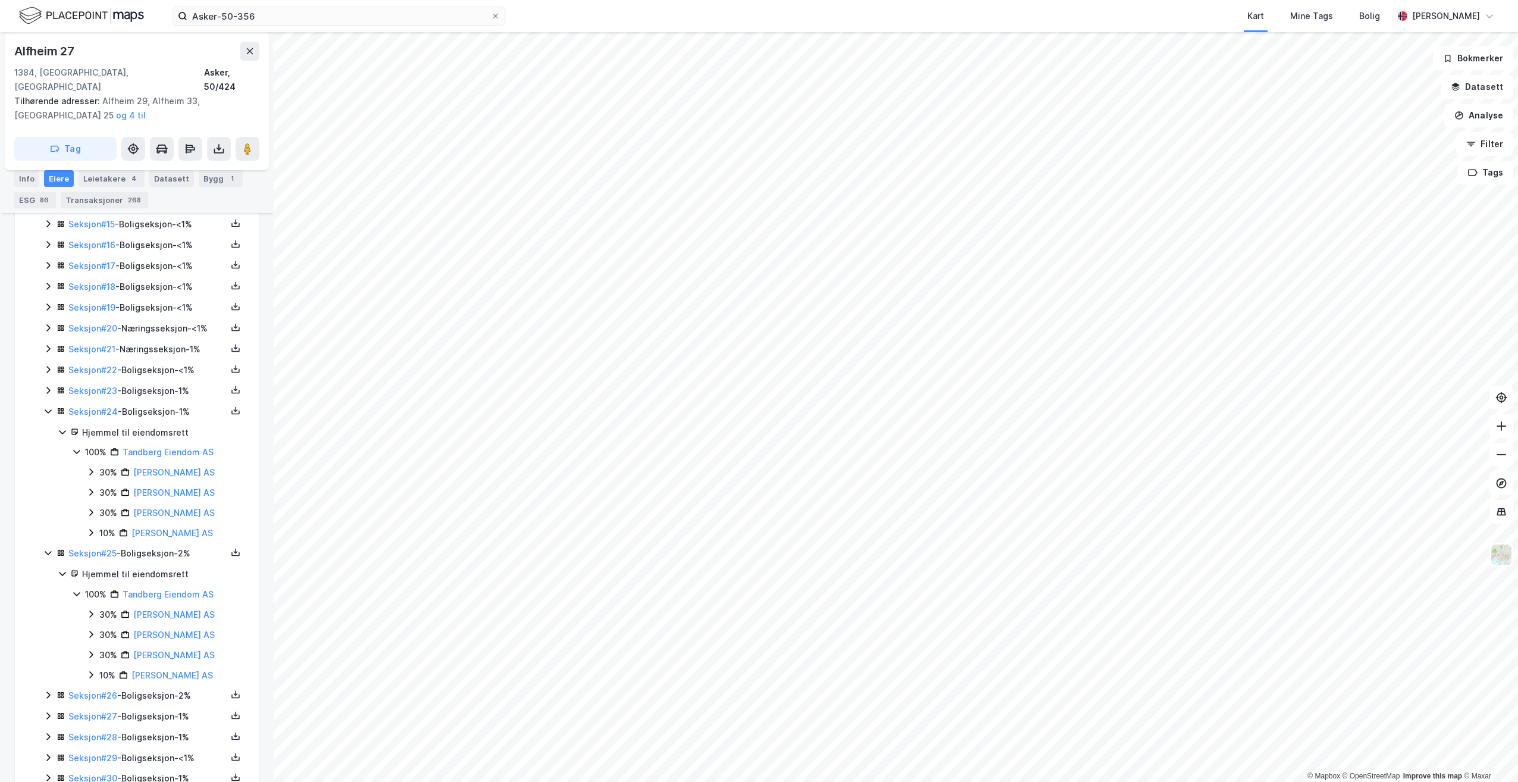
scroll to position [655, 0]
